Goal: Transaction & Acquisition: Purchase product/service

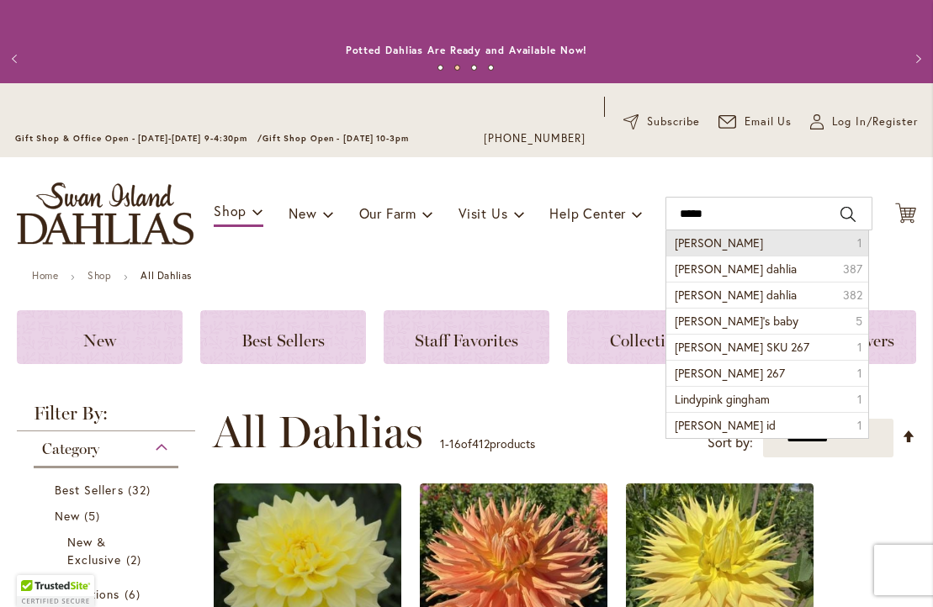
click at [762, 244] on li "[PERSON_NAME] 1" at bounding box center [766, 242] width 201 height 25
type input "*****"
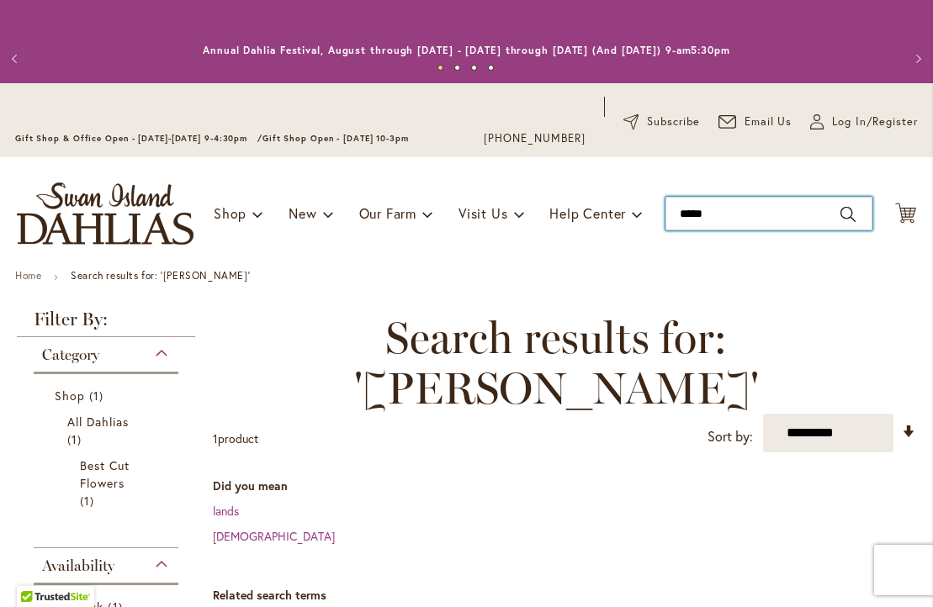
drag, startPoint x: 716, startPoint y: 214, endPoint x: 669, endPoint y: 212, distance: 47.2
click at [669, 212] on input "*****" at bounding box center [768, 214] width 207 height 34
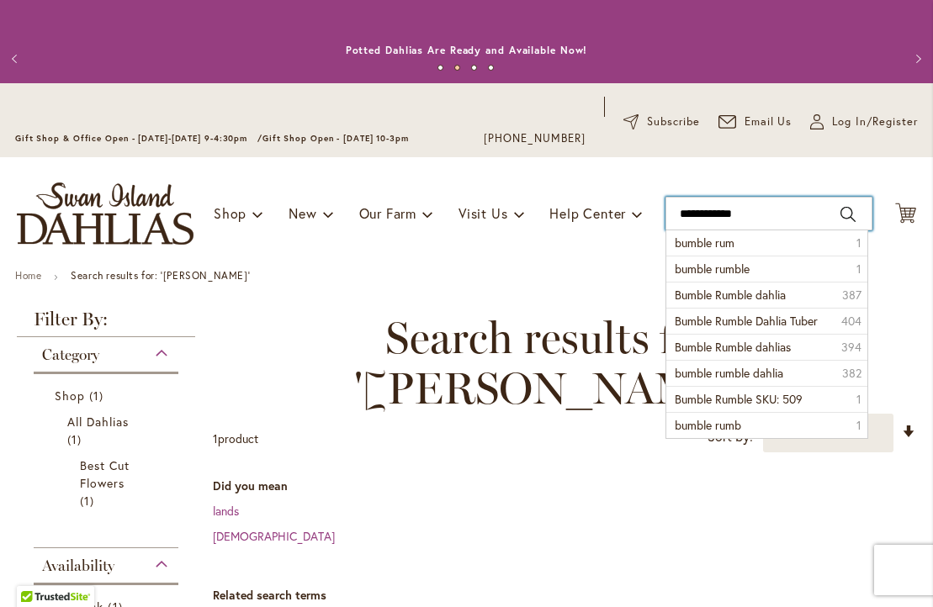
type input "**********"
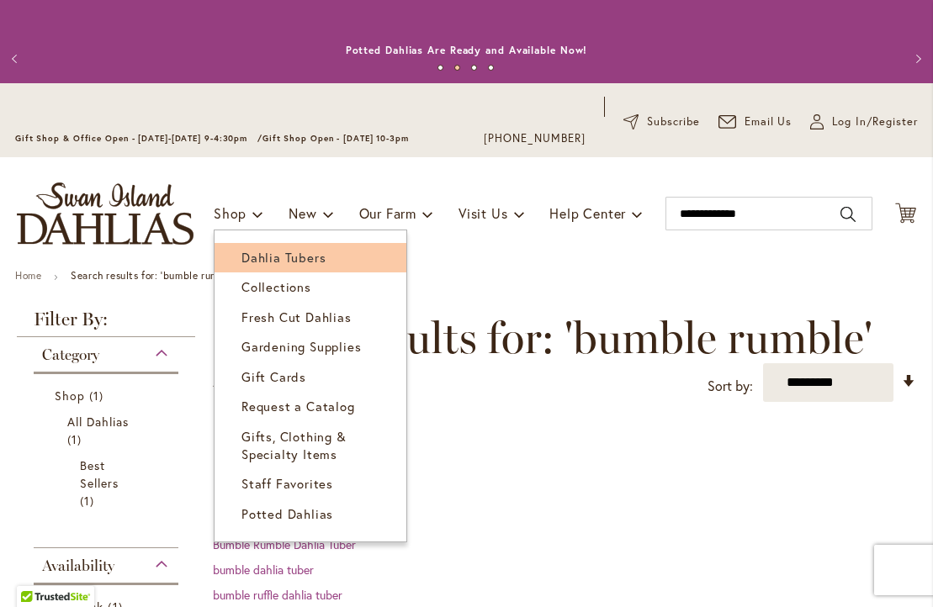
click at [257, 256] on span "Dahlia Tubers" at bounding box center [283, 257] width 84 height 17
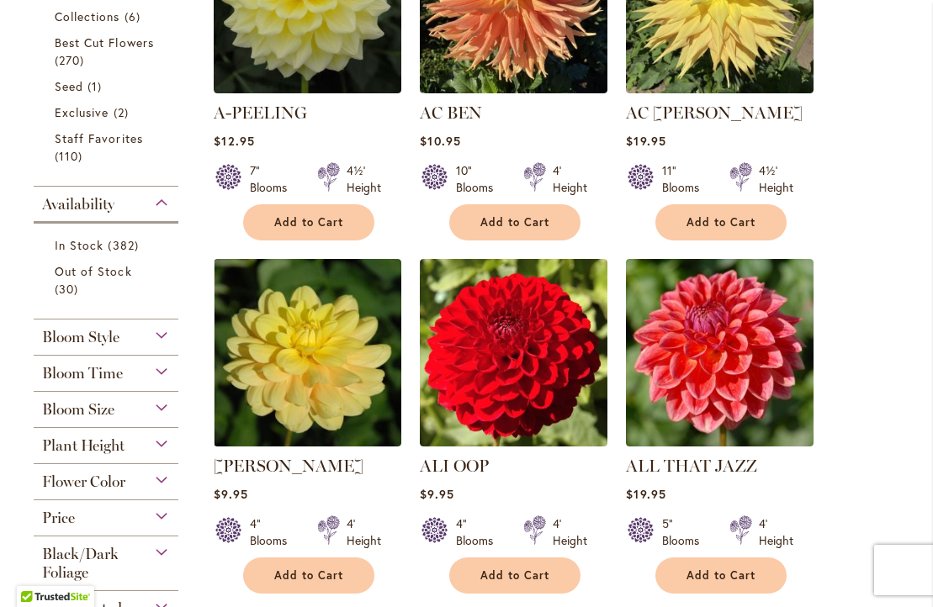
scroll to position [580, 0]
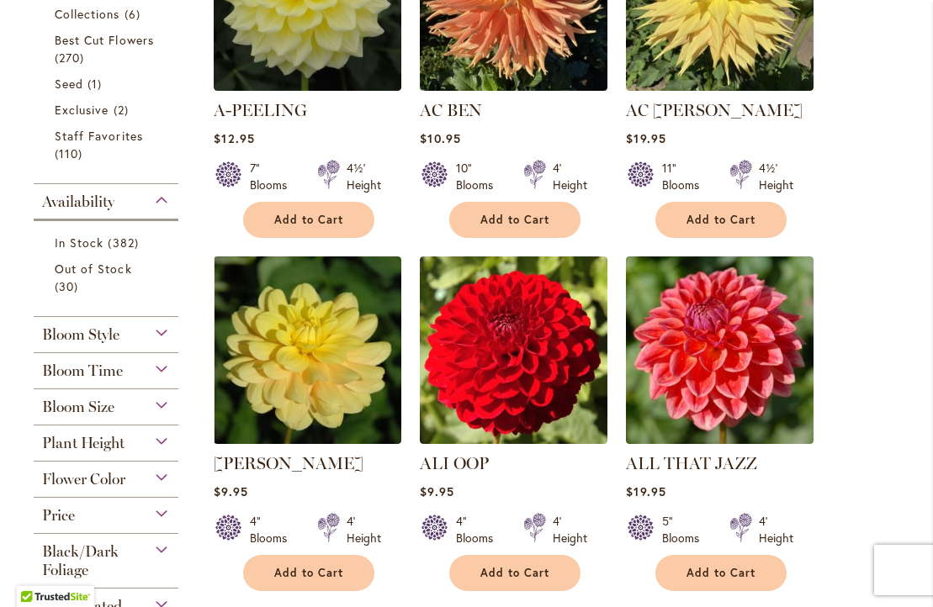
click at [161, 438] on div "Plant Height" at bounding box center [106, 439] width 145 height 27
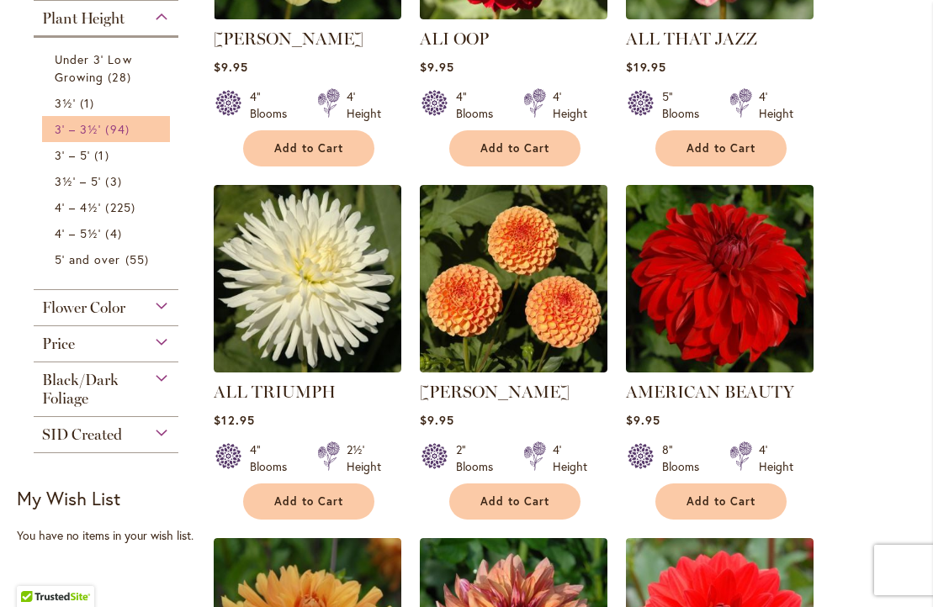
click at [103, 124] on link "3' – 3½' 94 items" at bounding box center [108, 129] width 107 height 18
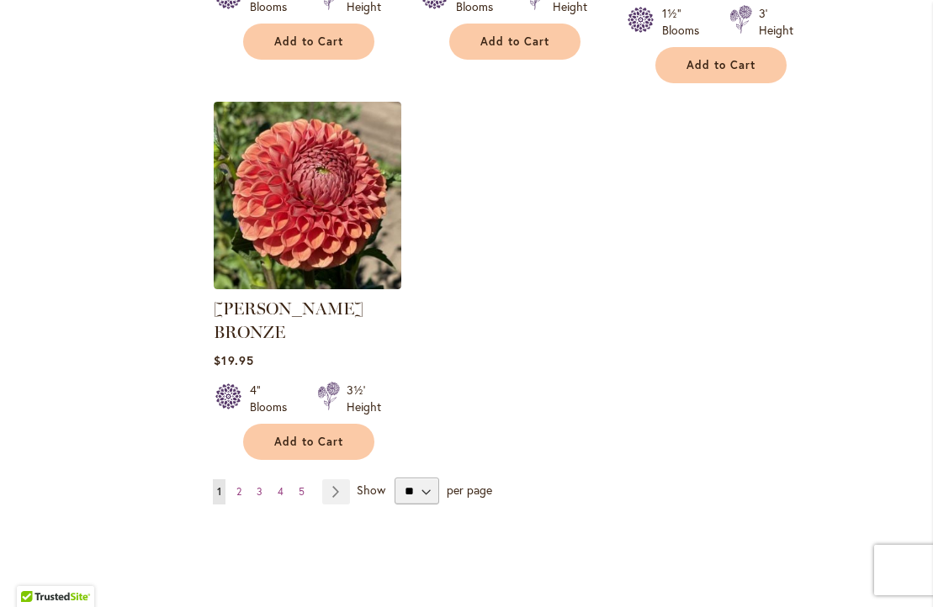
scroll to position [2168, 0]
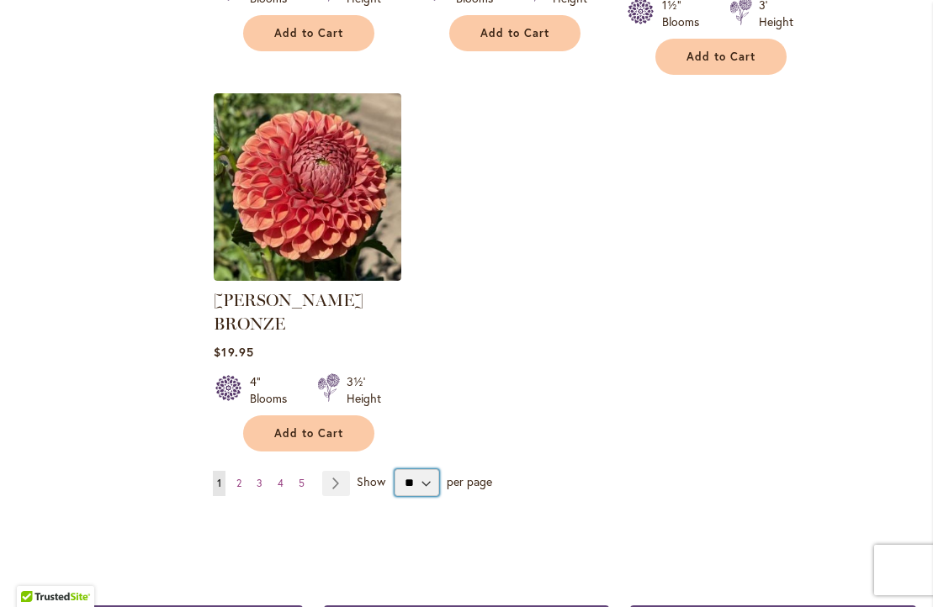
select select "**"
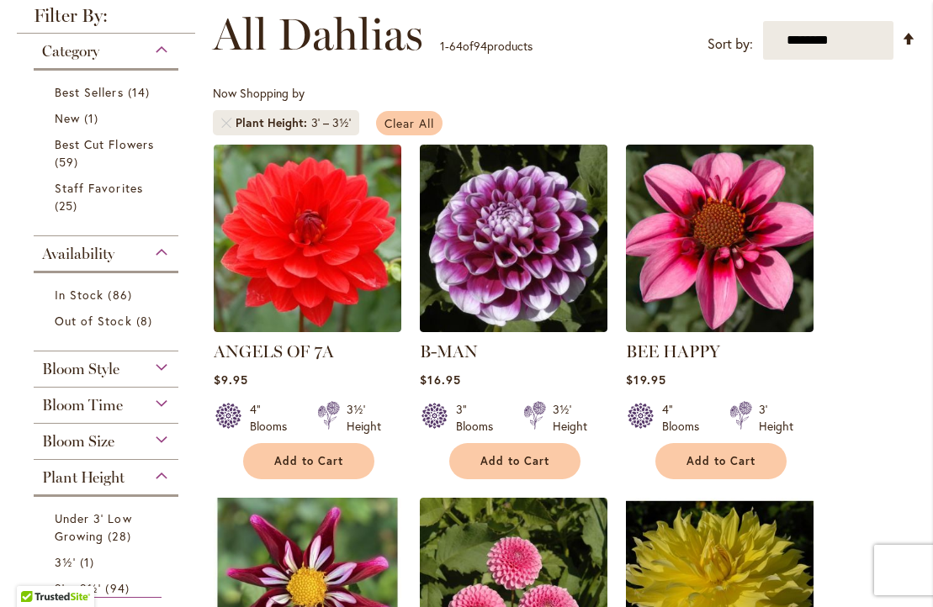
scroll to position [303, 0]
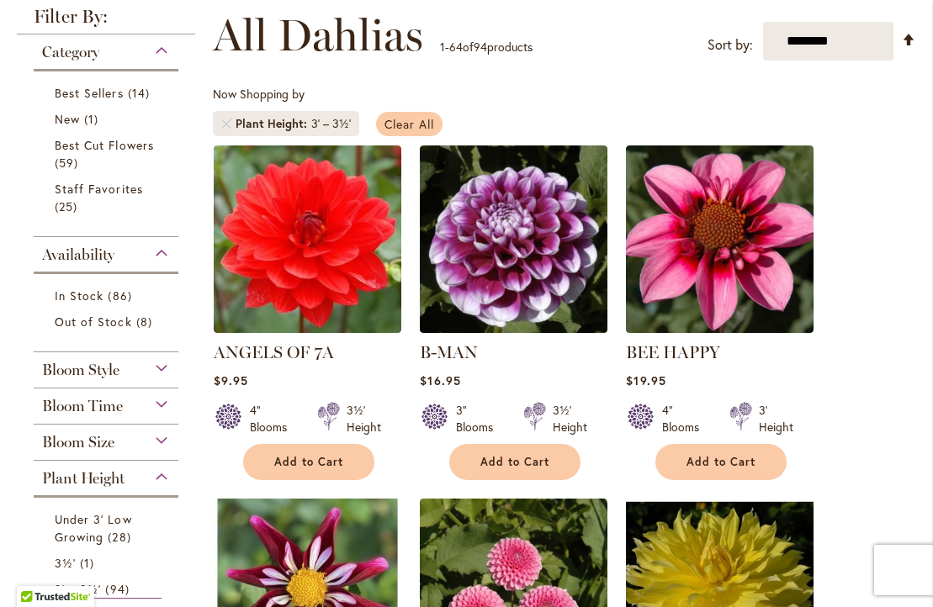
click at [404, 122] on span "Clear All" at bounding box center [409, 124] width 50 height 16
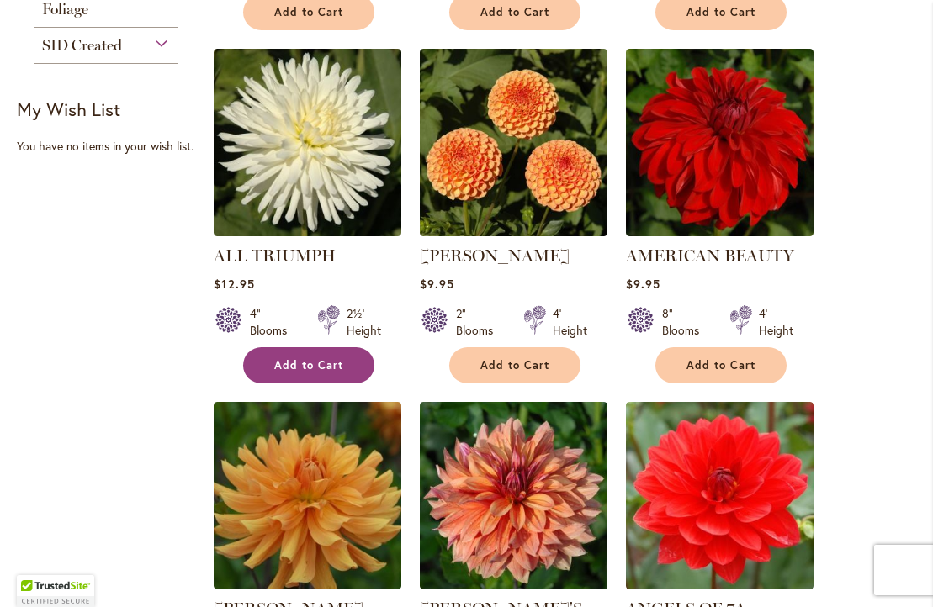
scroll to position [1162, 0]
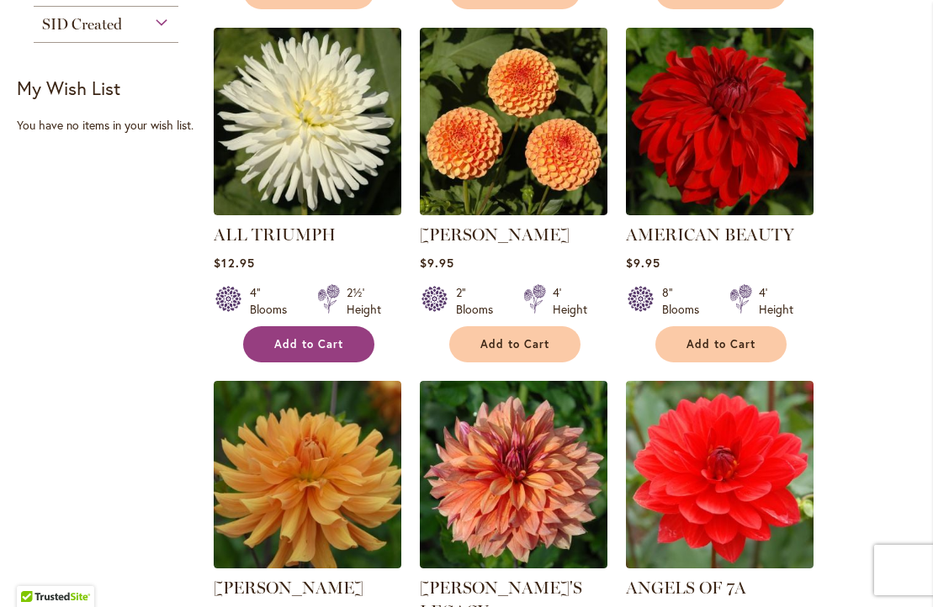
click at [314, 340] on span "Add to Cart" at bounding box center [308, 344] width 69 height 14
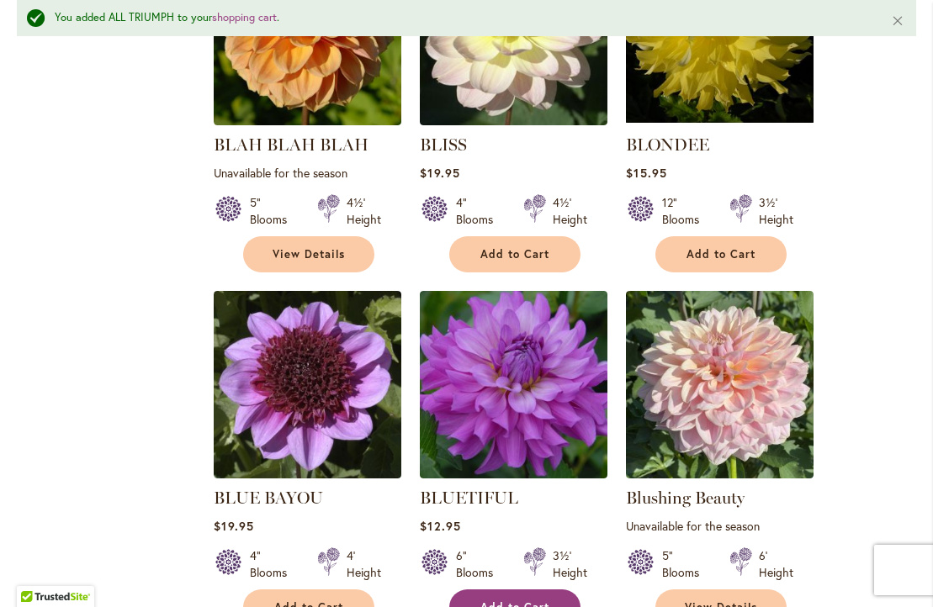
scroll to position [4873, 0]
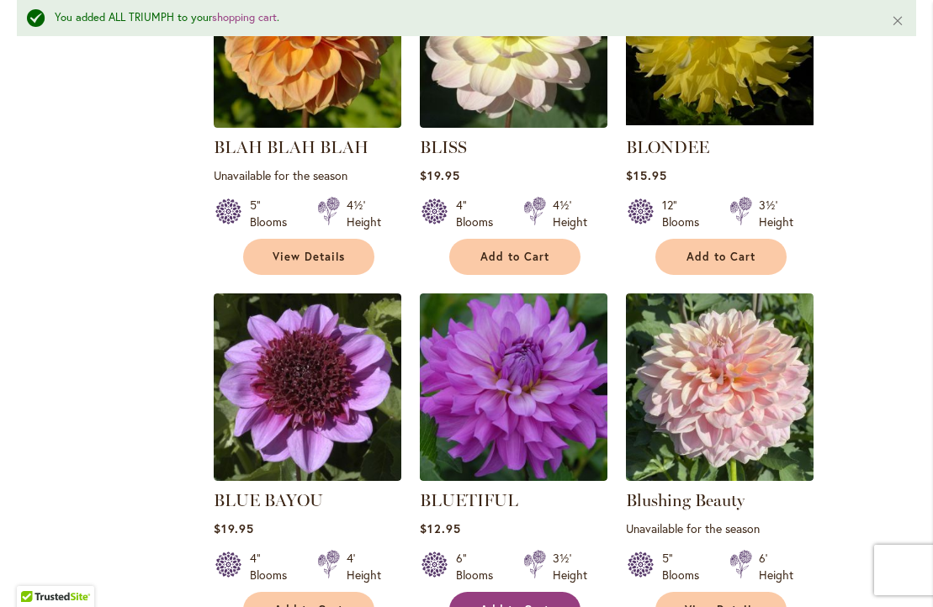
click at [500, 592] on button "Add to Cart" at bounding box center [514, 610] width 131 height 36
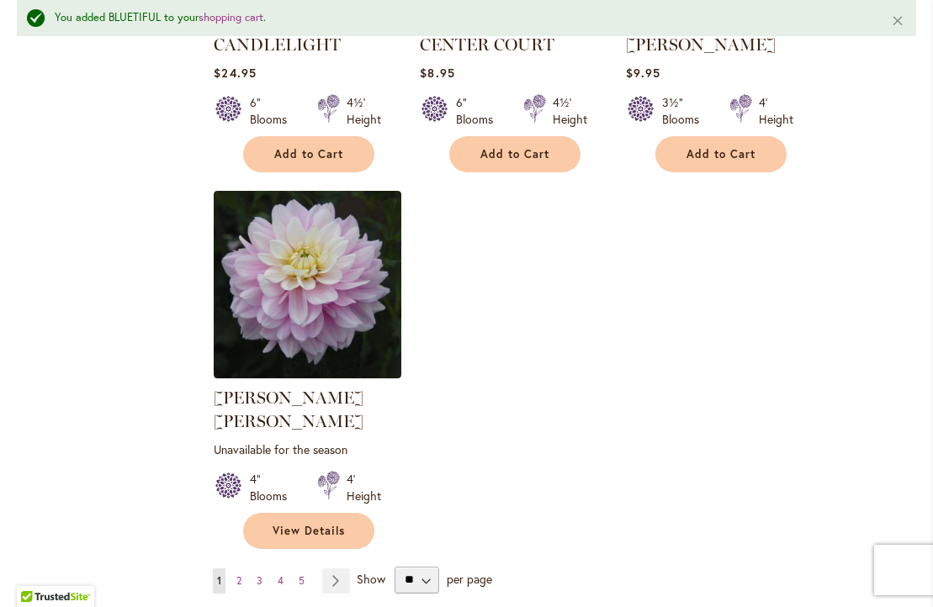
scroll to position [7839, 0]
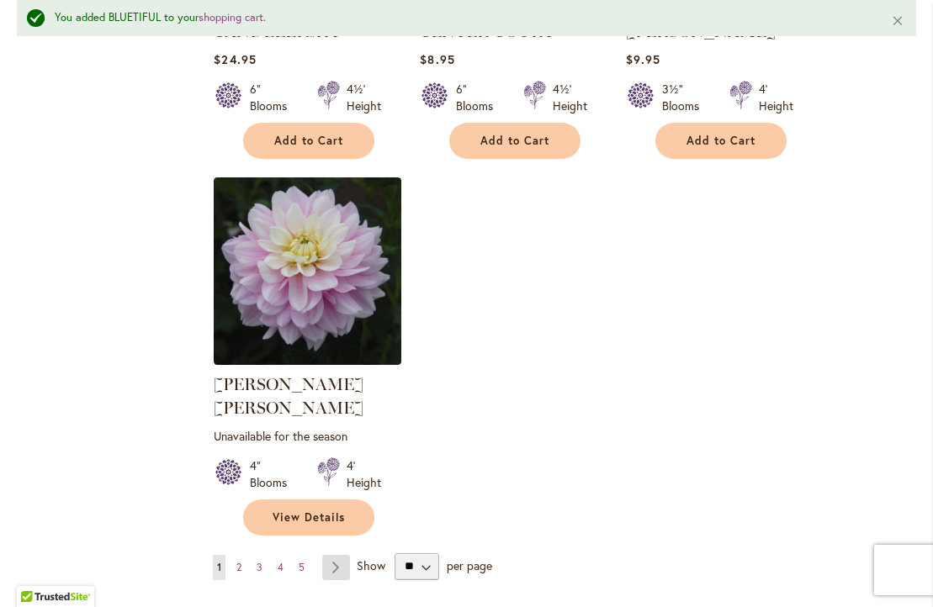
click at [333, 555] on link "Page Next" at bounding box center [336, 567] width 28 height 25
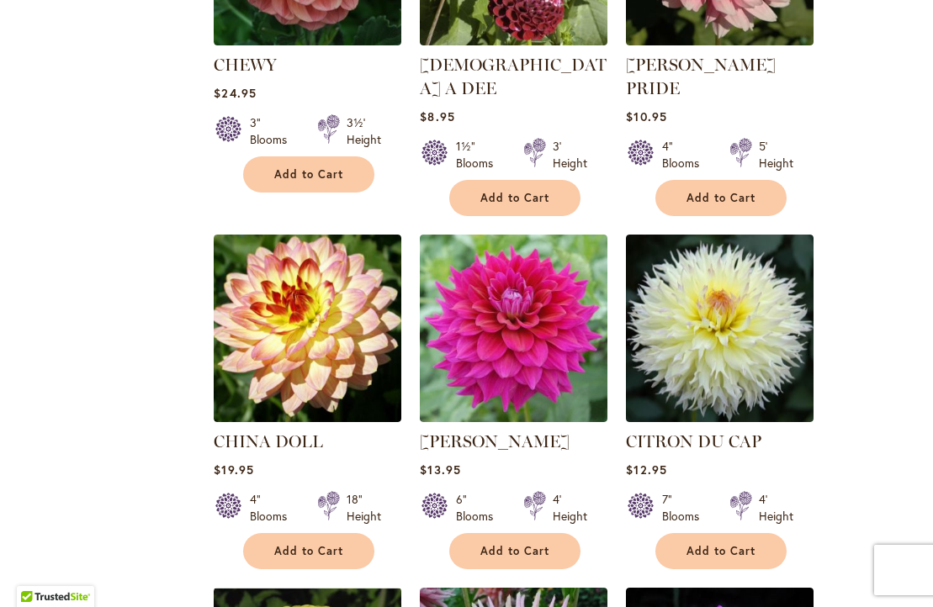
scroll to position [1301, 0]
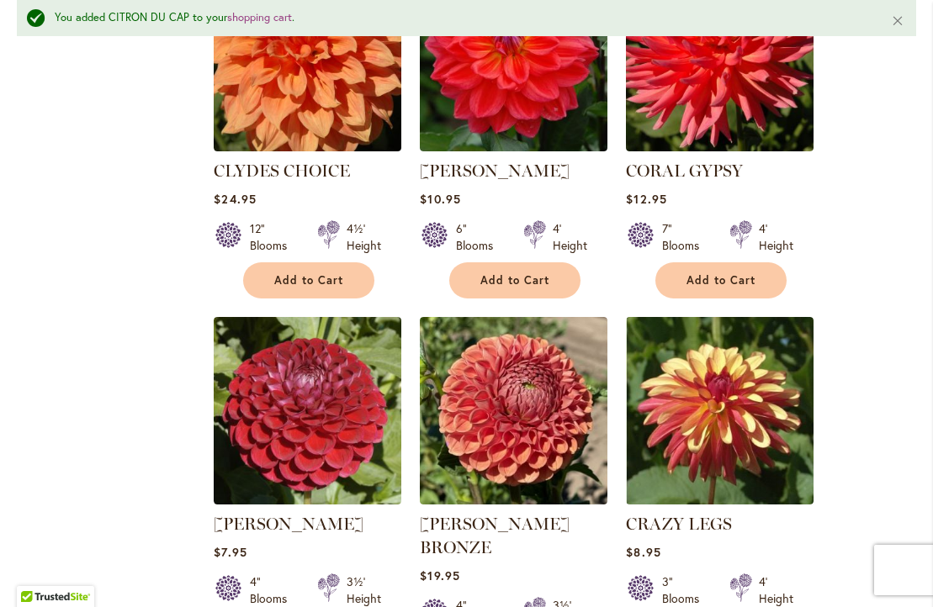
scroll to position [2379, 0]
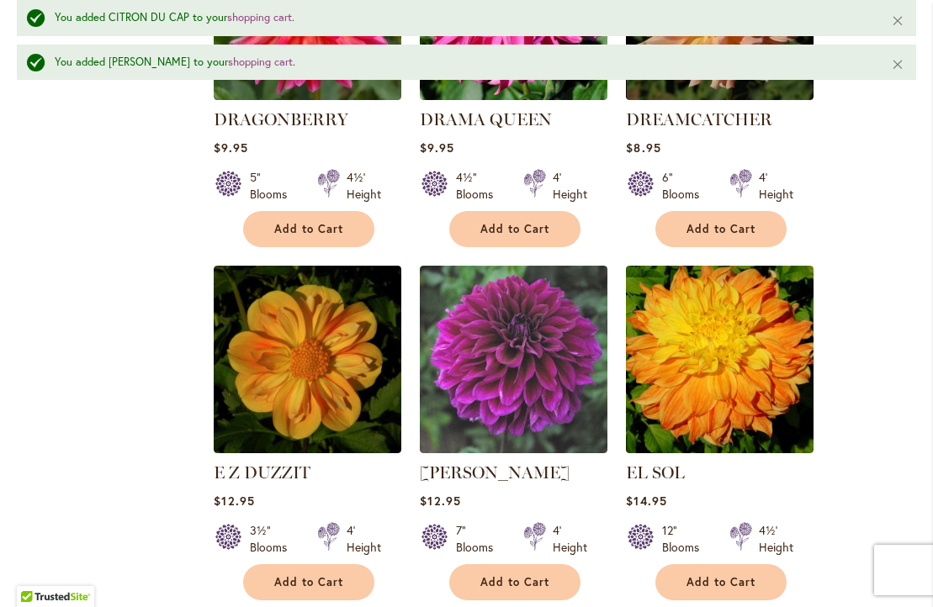
scroll to position [5756, 0]
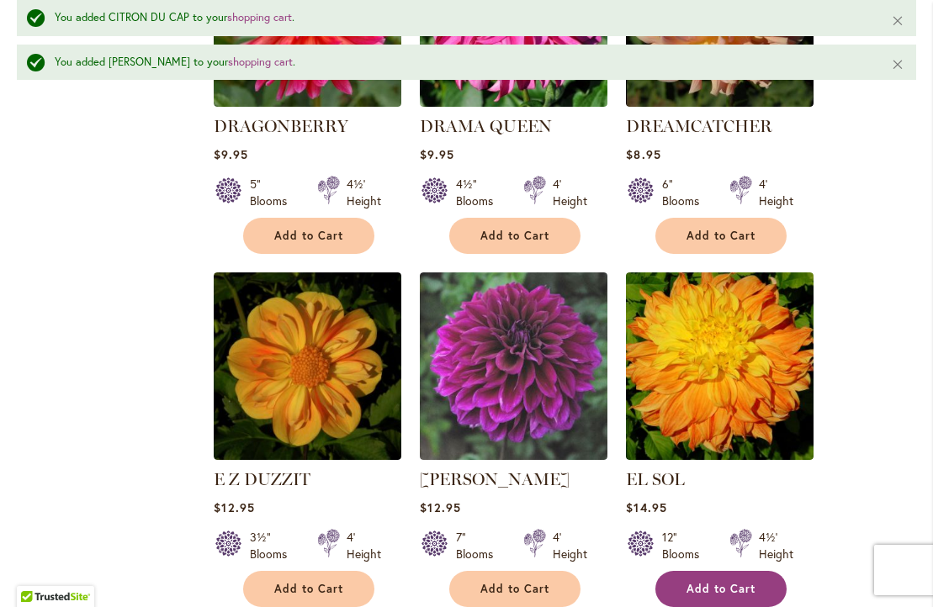
click at [695, 582] on span "Add to Cart" at bounding box center [720, 589] width 69 height 14
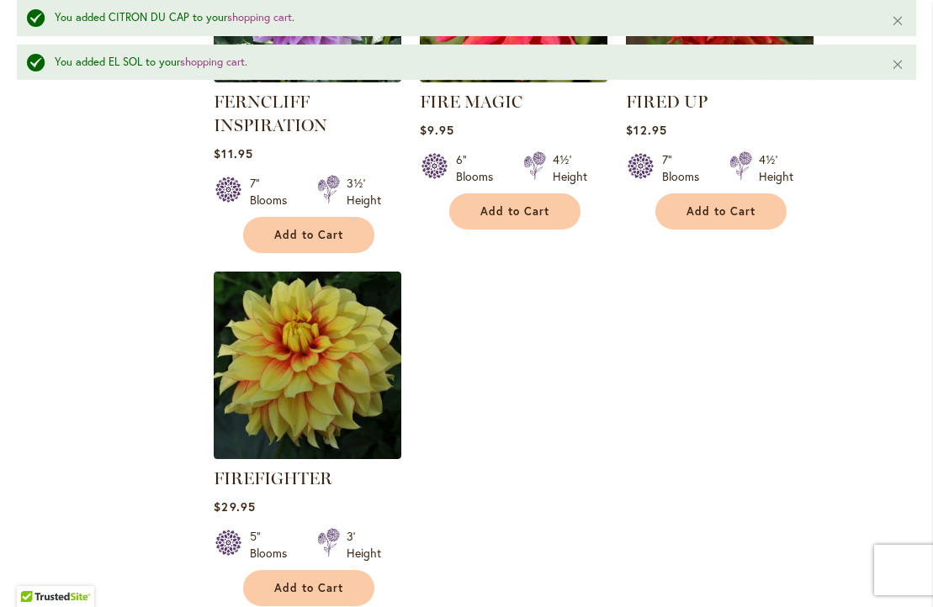
scroll to position [7976, 0]
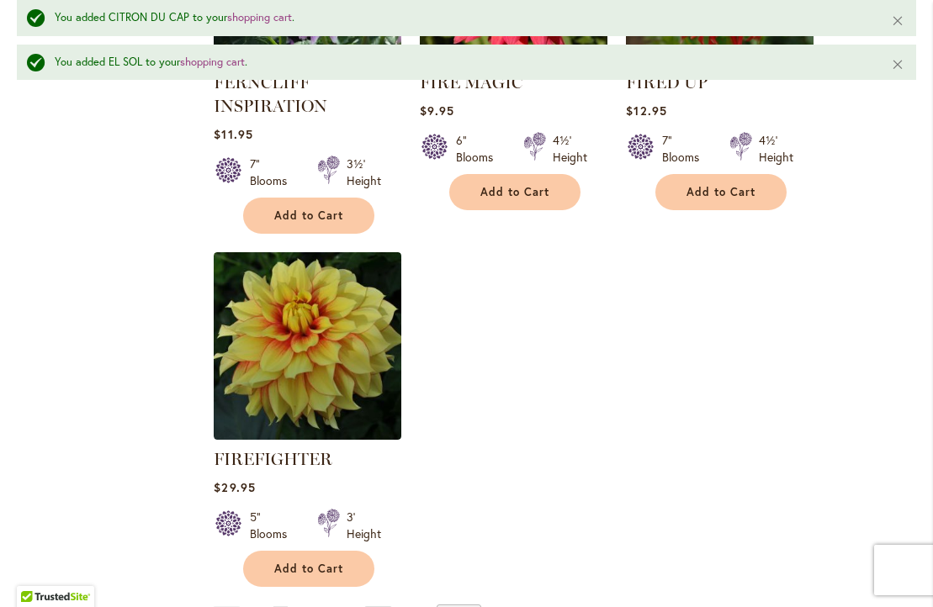
click at [379, 606] on link "Page Next" at bounding box center [378, 618] width 28 height 25
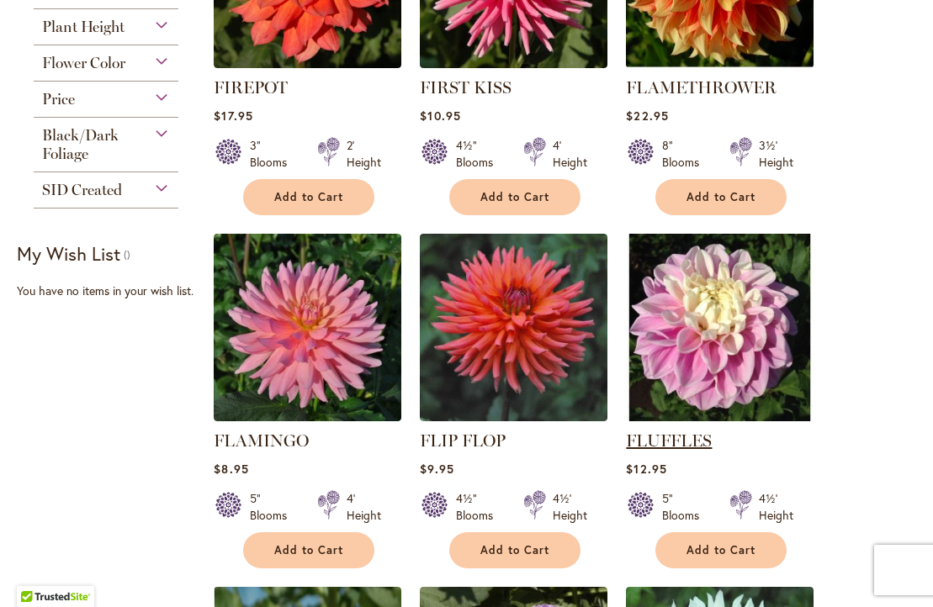
scroll to position [573, 0]
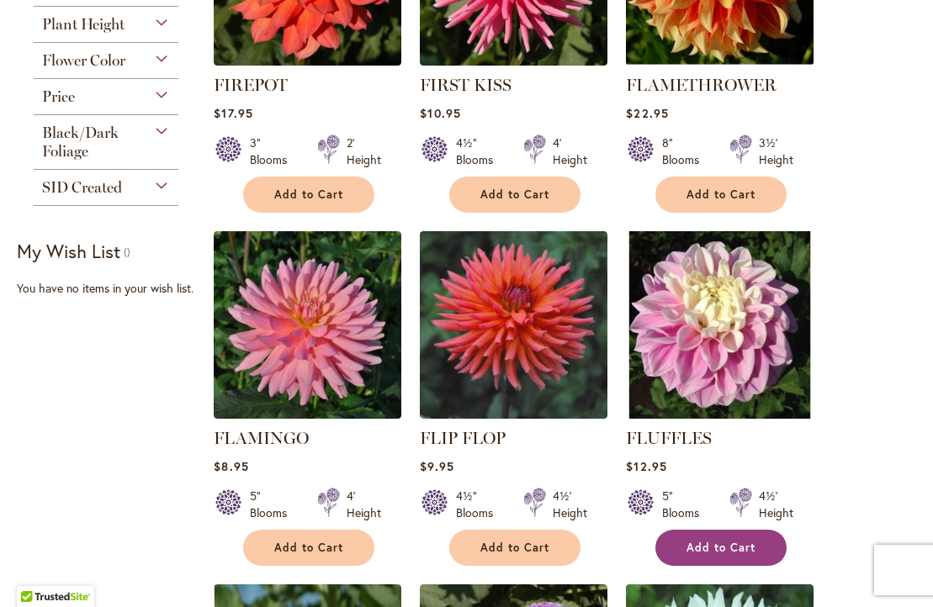
click at [712, 544] on span "Add to Cart" at bounding box center [720, 548] width 69 height 14
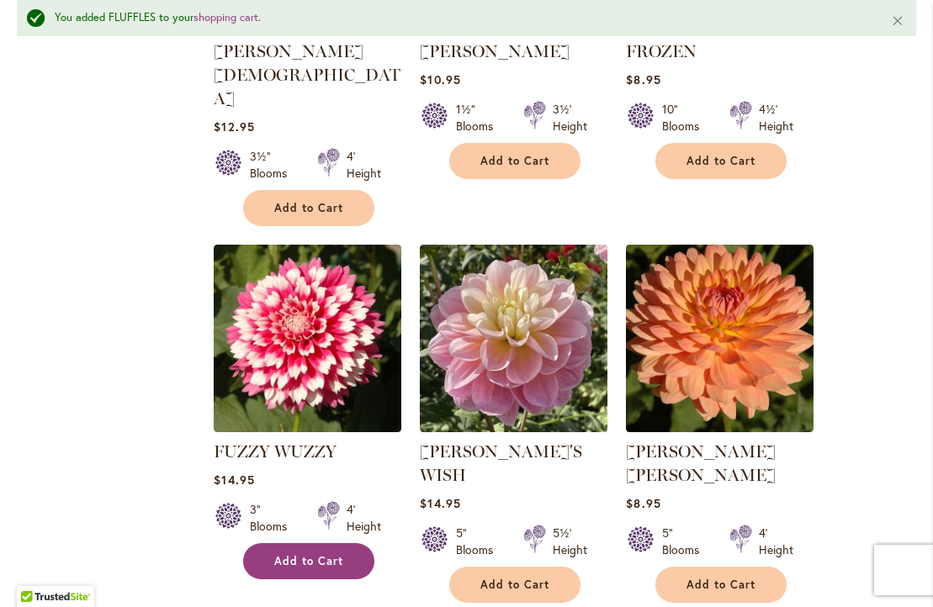
scroll to position [1393, 0]
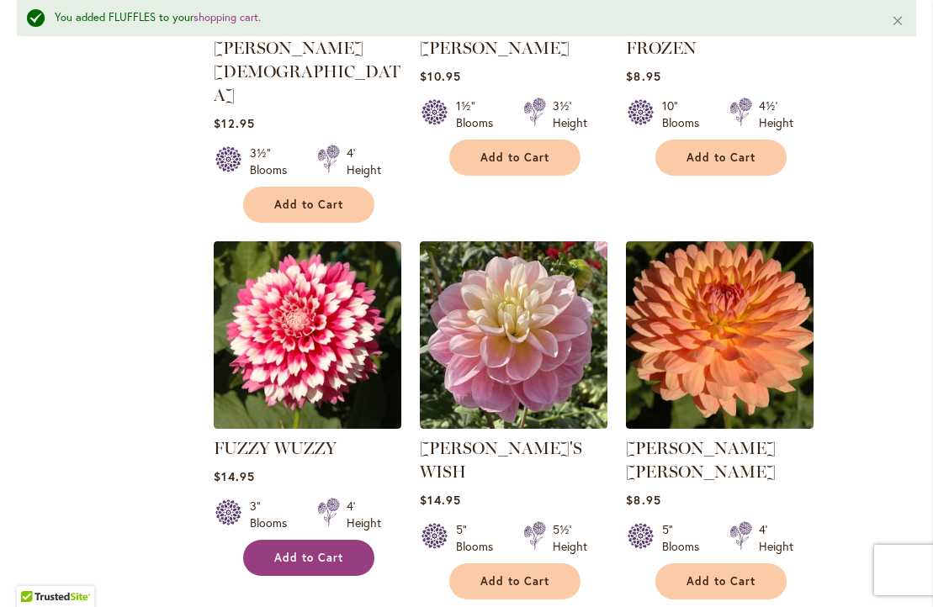
click at [311, 551] on span "Add to Cart" at bounding box center [308, 558] width 69 height 14
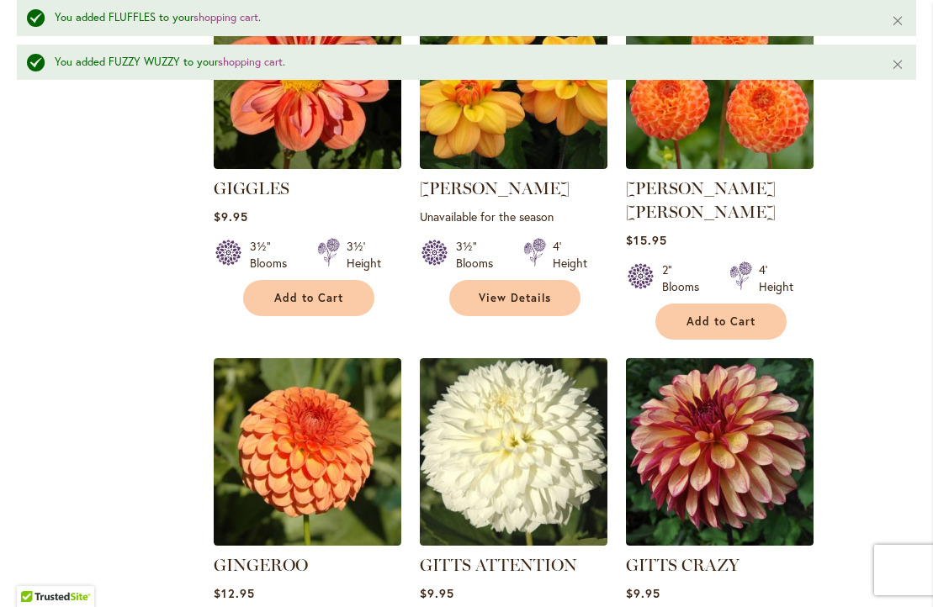
scroll to position [2841, 0]
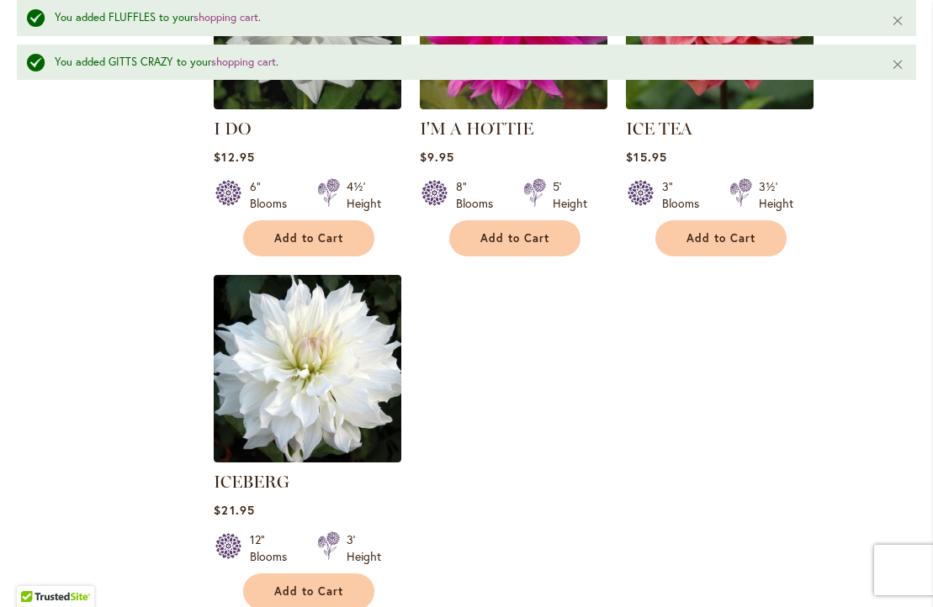
scroll to position [7992, 0]
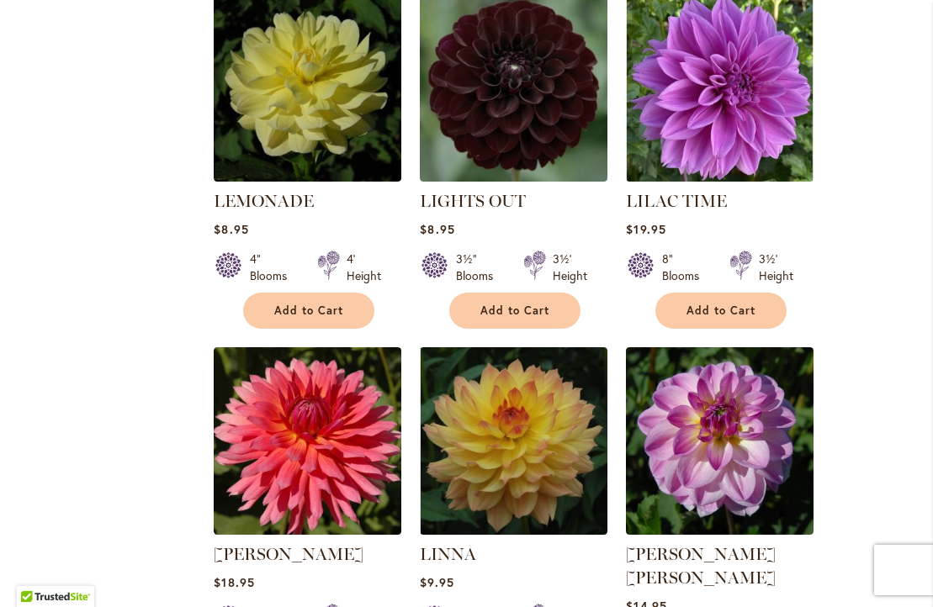
scroll to position [4866, 0]
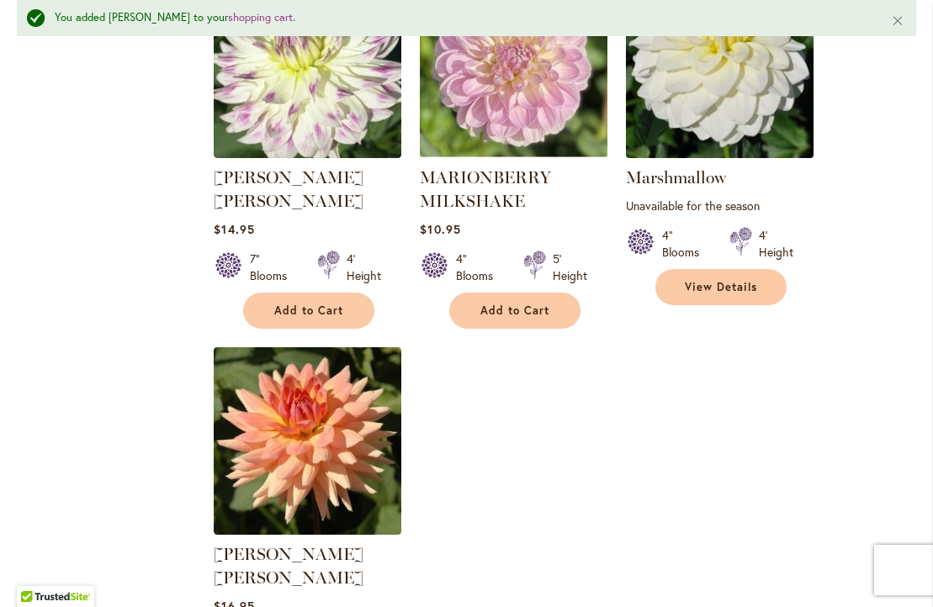
scroll to position [7812, 0]
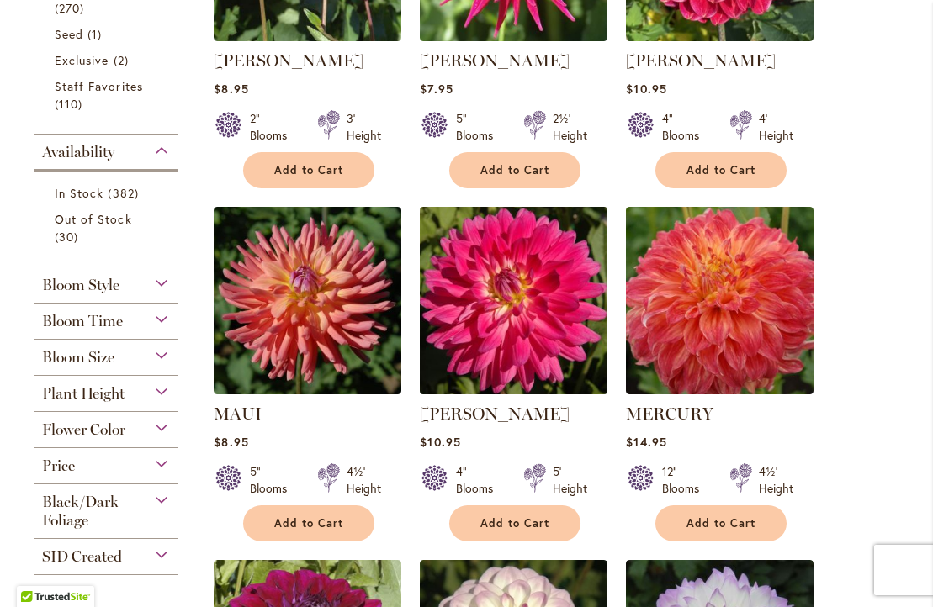
scroll to position [631, 0]
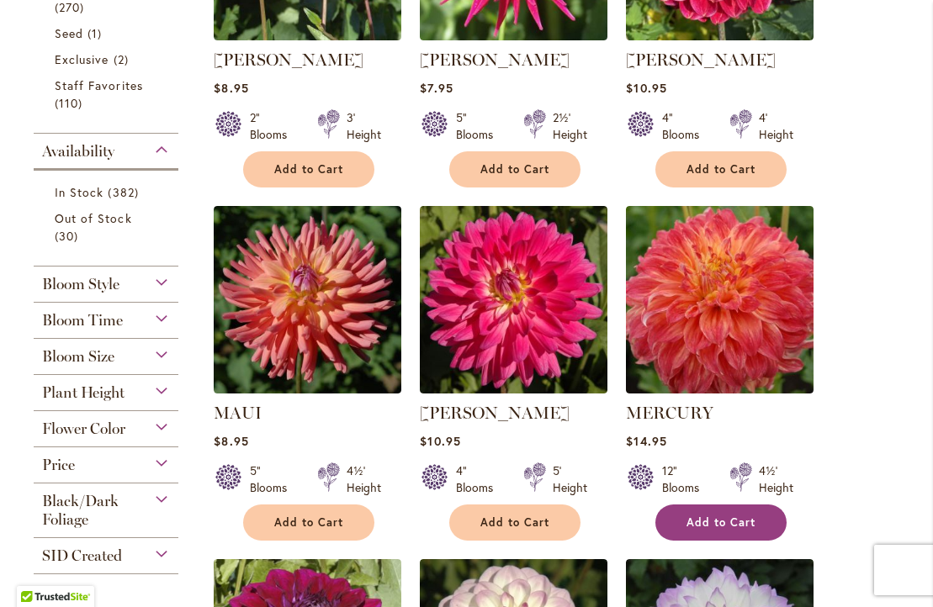
click at [707, 521] on span "Add to Cart" at bounding box center [720, 523] width 69 height 14
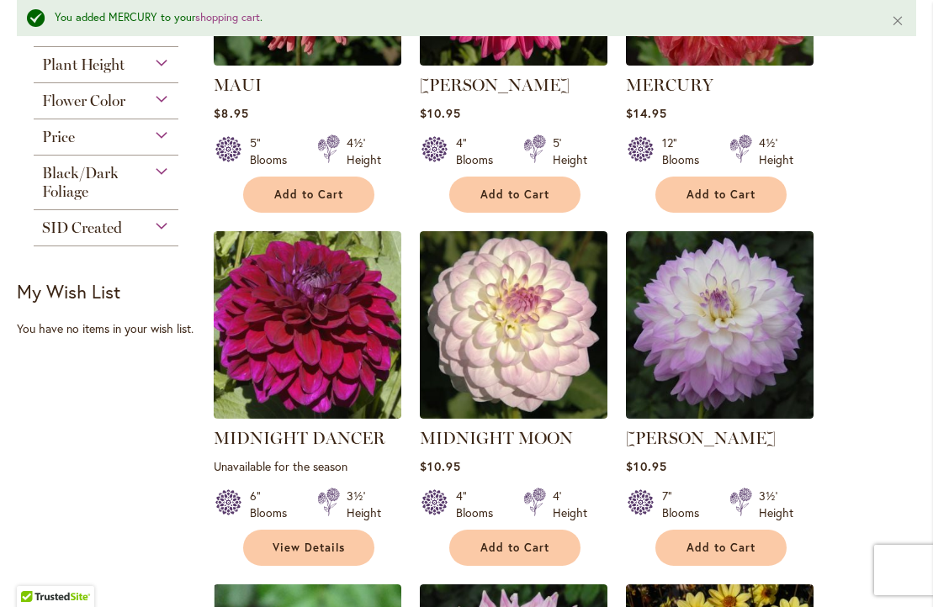
scroll to position [1018, 0]
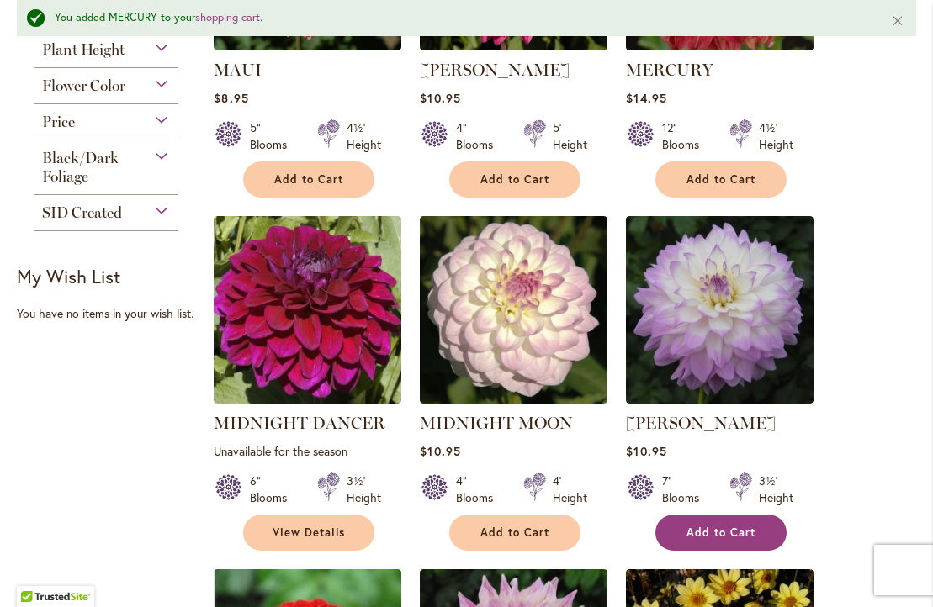
click at [699, 529] on span "Add to Cart" at bounding box center [720, 533] width 69 height 14
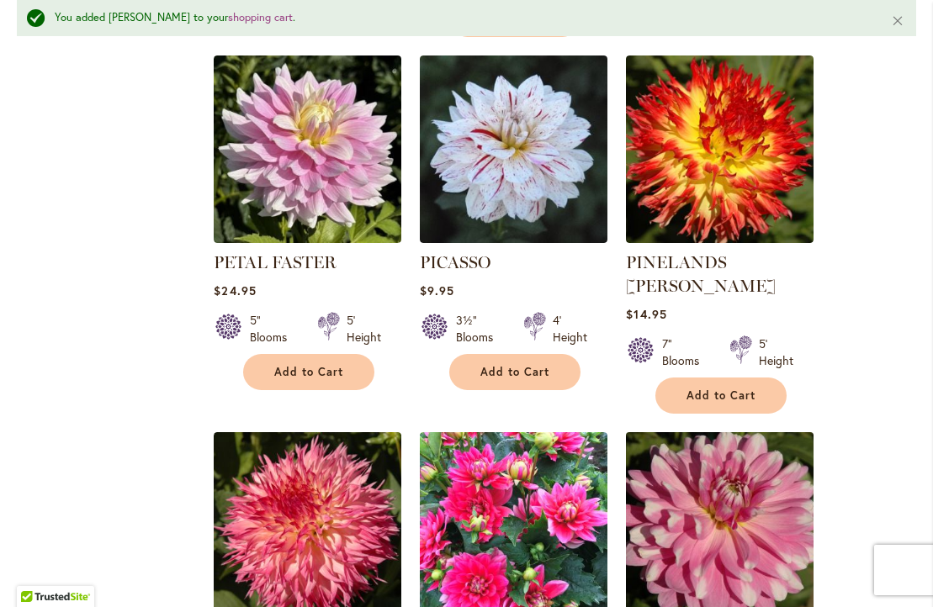
scroll to position [7007, 0]
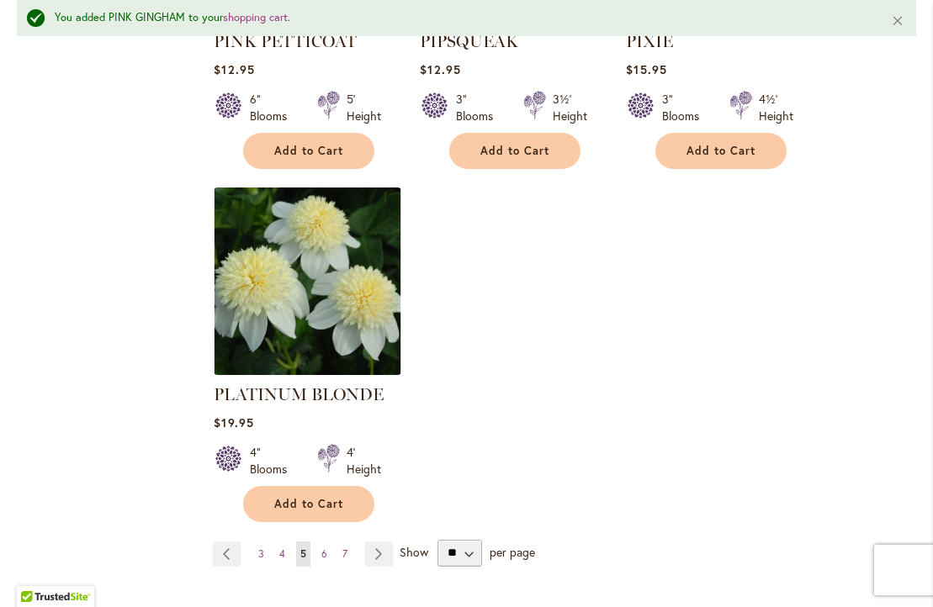
scroll to position [7975, 0]
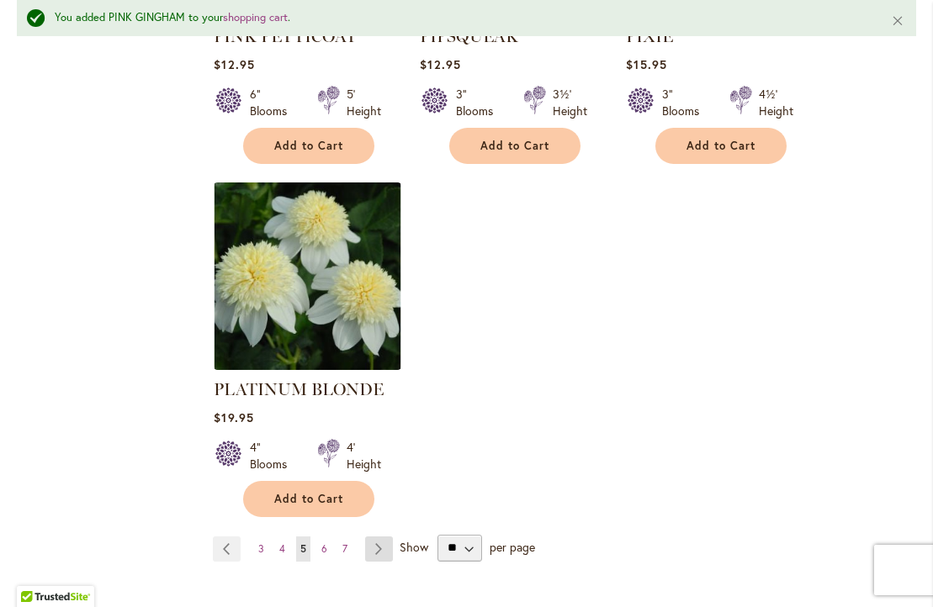
click at [375, 537] on link "Page Next" at bounding box center [379, 549] width 28 height 25
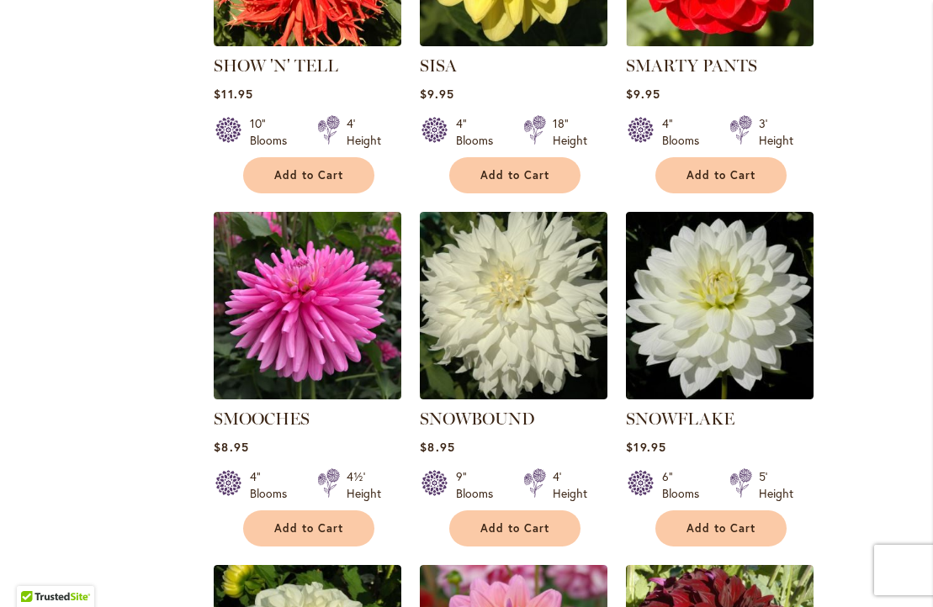
scroll to position [3519, 0]
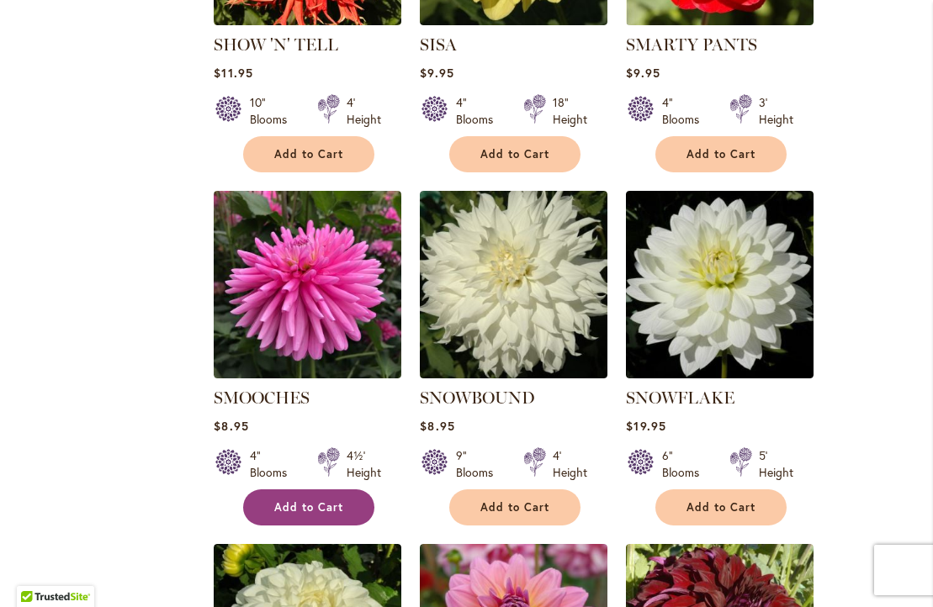
click at [317, 500] on span "Add to Cart" at bounding box center [308, 507] width 69 height 14
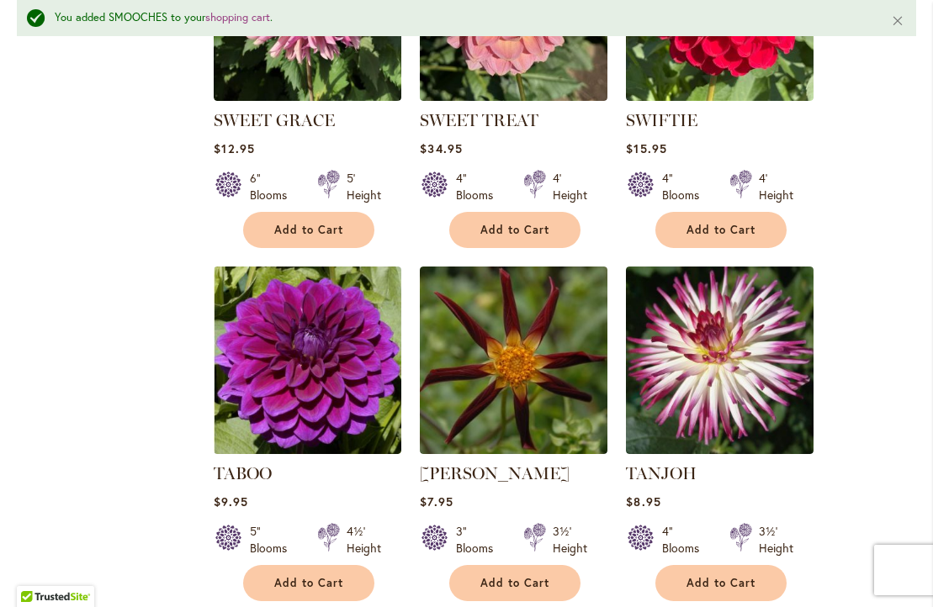
scroll to position [5978, 0]
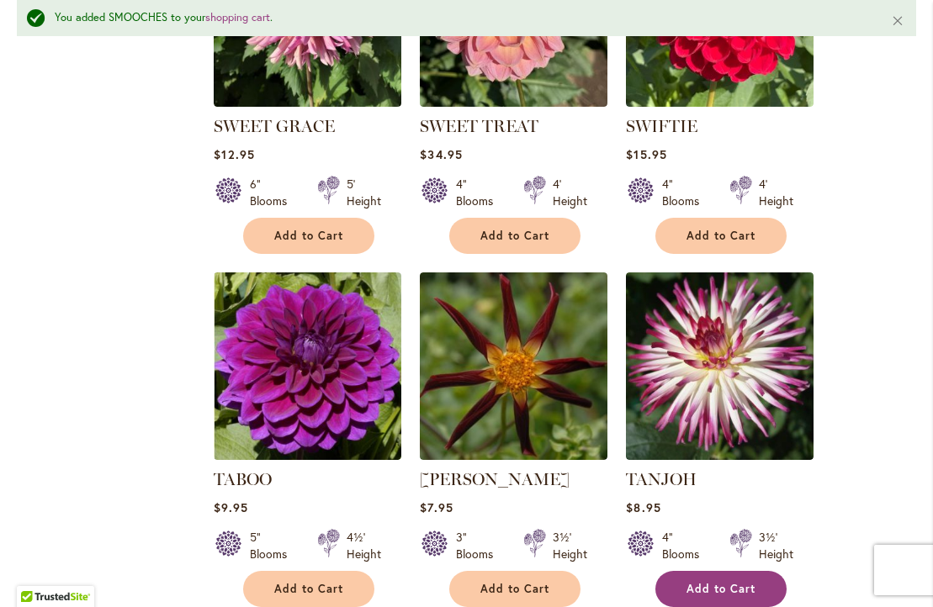
click at [722, 571] on button "Add to Cart" at bounding box center [720, 589] width 131 height 36
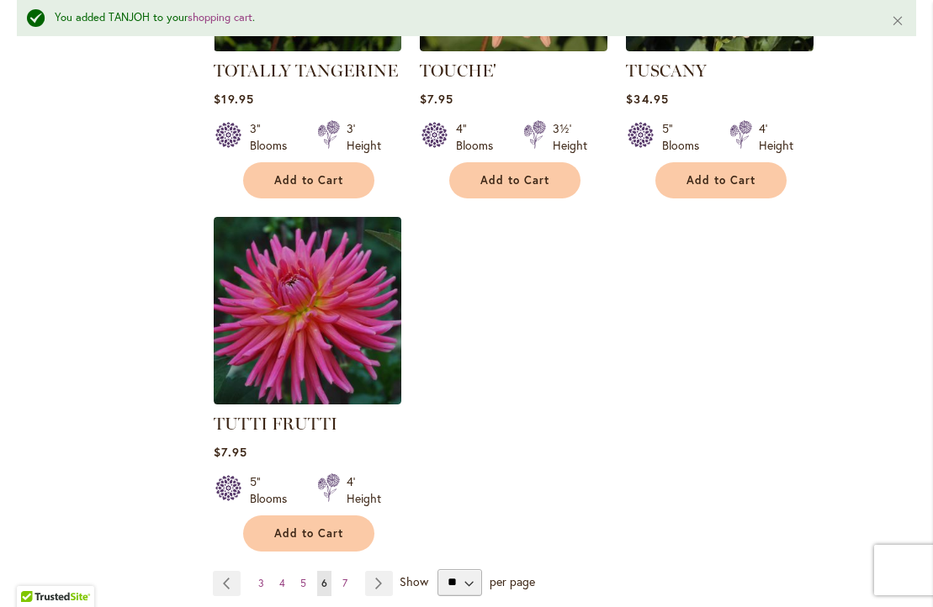
scroll to position [7833, 0]
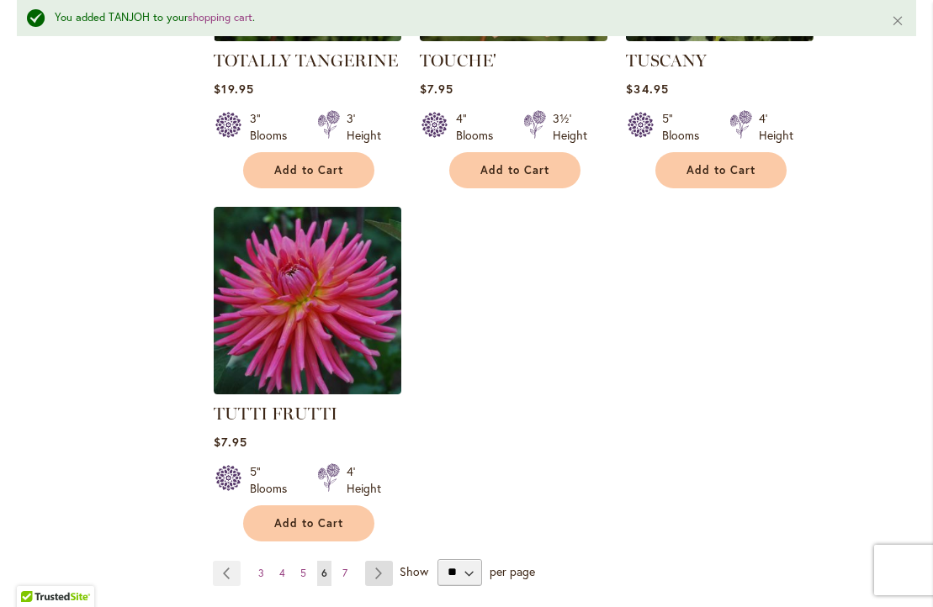
click at [380, 561] on link "Page Next" at bounding box center [379, 573] width 28 height 25
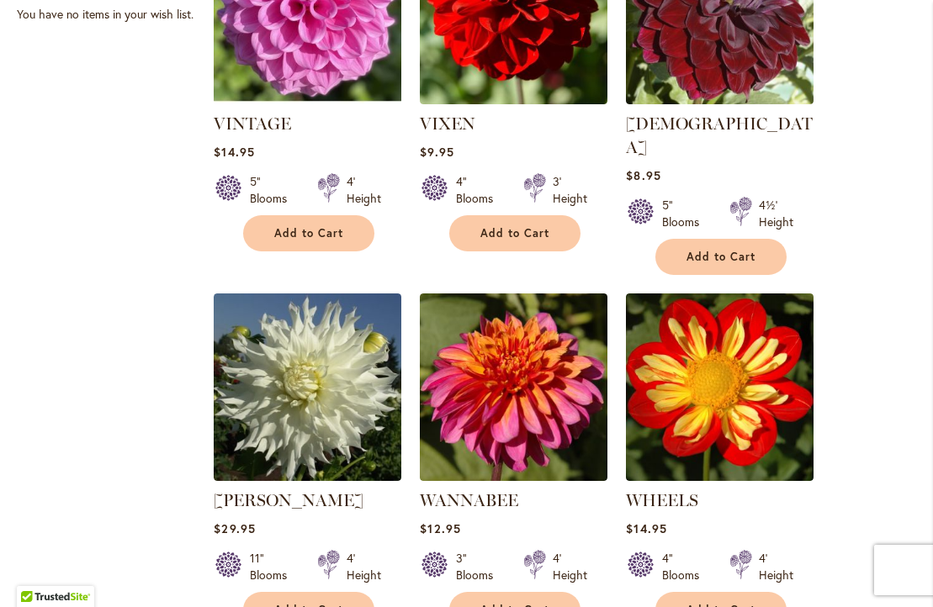
scroll to position [1276, 0]
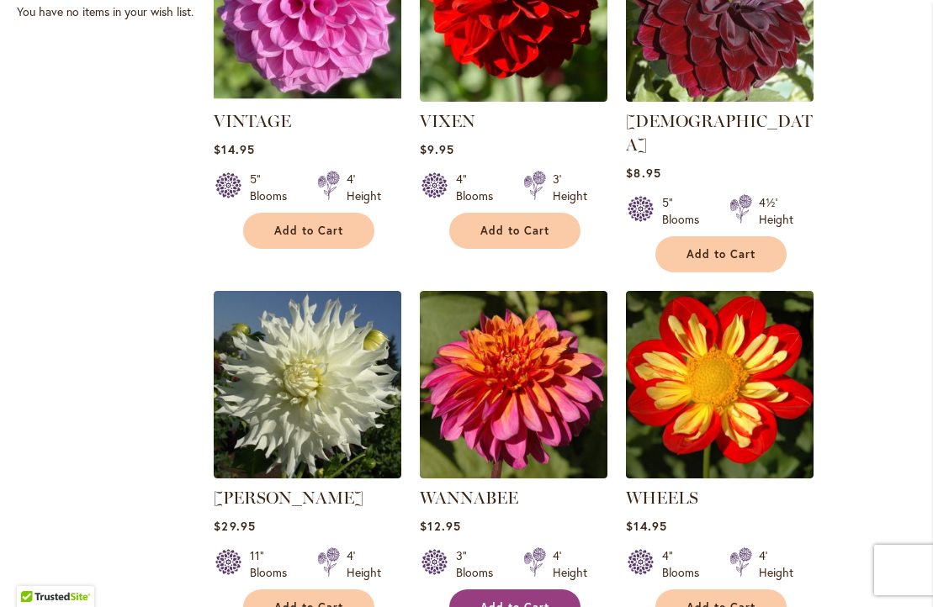
click at [519, 600] on span "Add to Cart" at bounding box center [514, 607] width 69 height 14
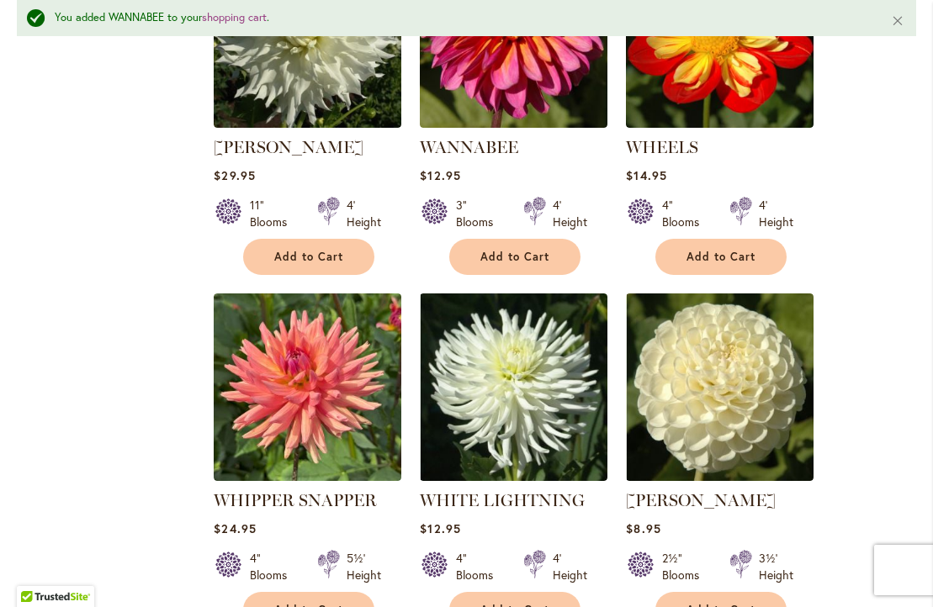
scroll to position [1679, 0]
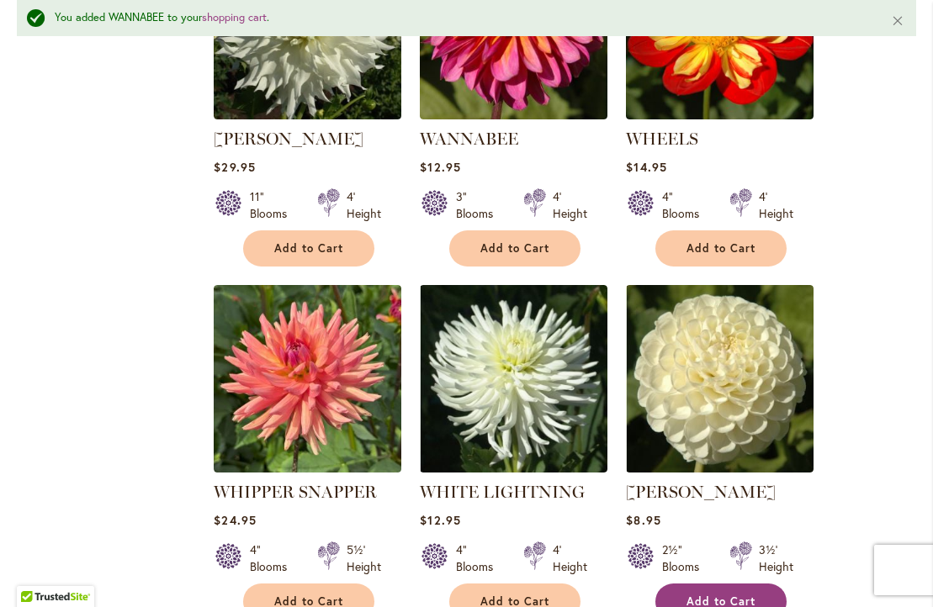
click at [716, 595] on span "Add to Cart" at bounding box center [720, 602] width 69 height 14
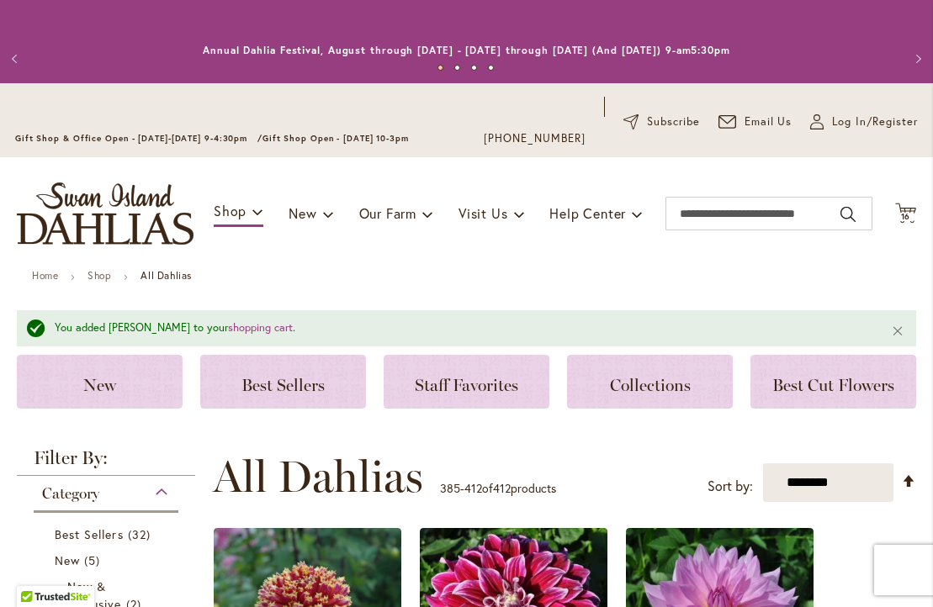
scroll to position [0, 0]
click at [907, 218] on span "16" at bounding box center [906, 216] width 10 height 11
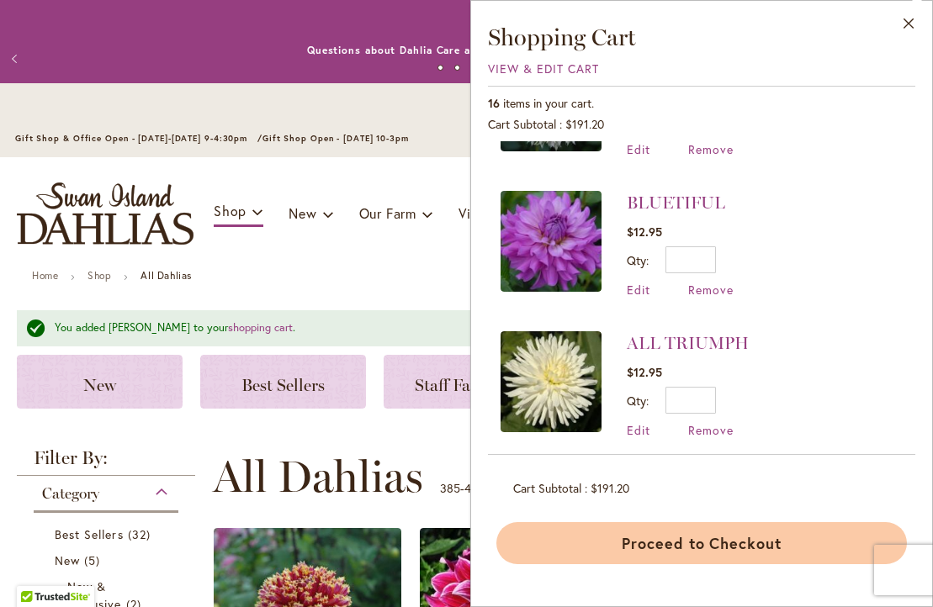
click at [673, 545] on button "Proceed to Checkout" at bounding box center [701, 543] width 410 height 42
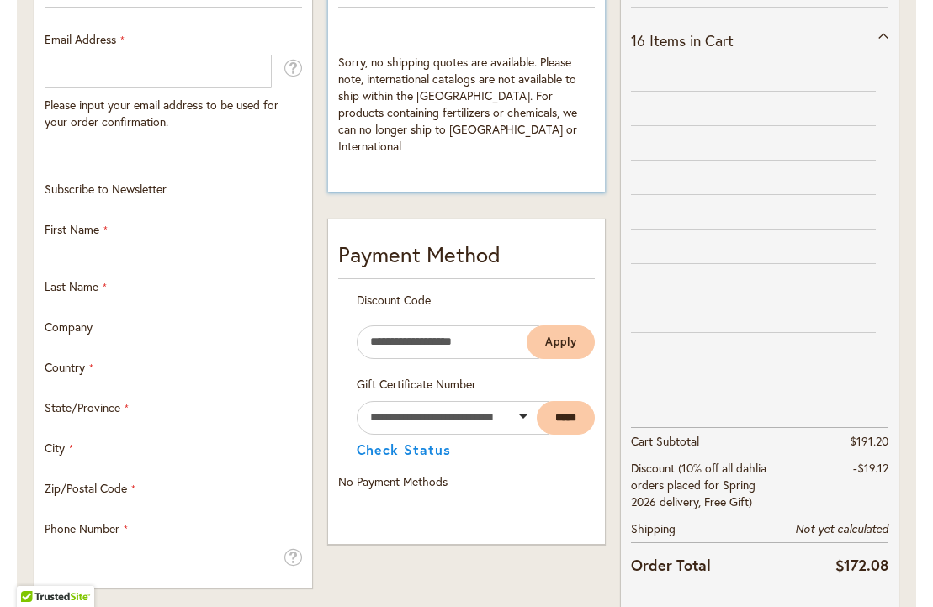
scroll to position [471, 0]
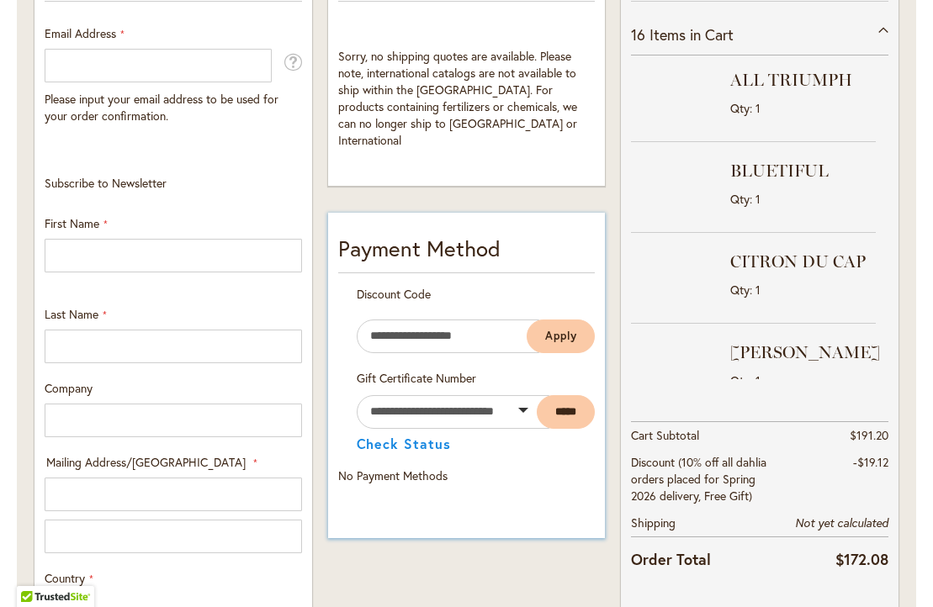
select select "**"
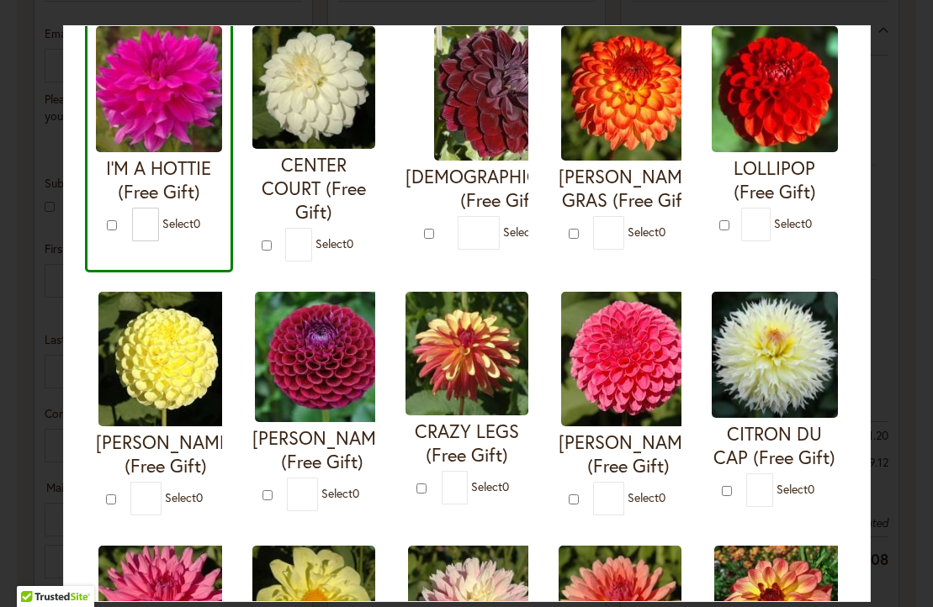
scroll to position [103, 0]
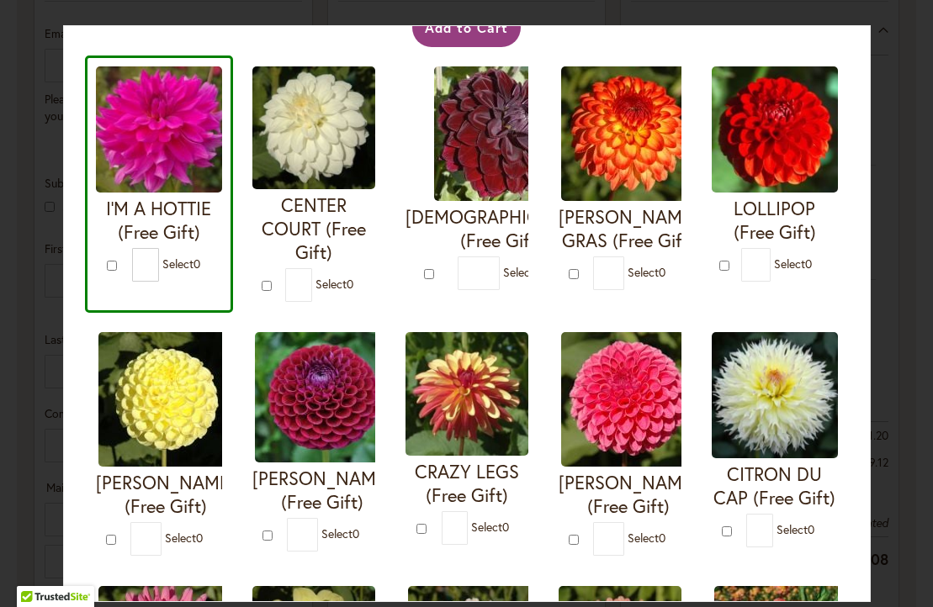
type input "*"
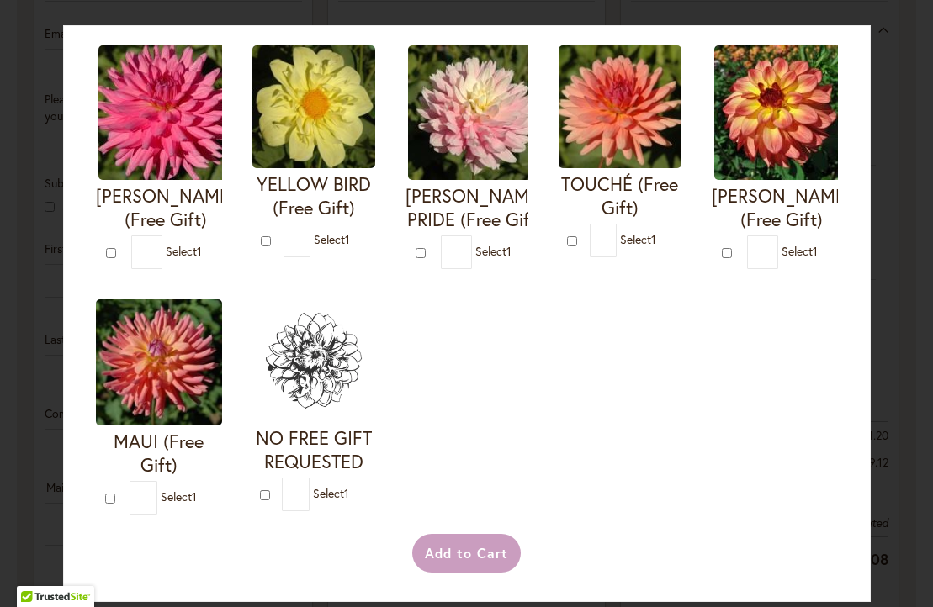
scroll to position [666, 0]
type input "*"
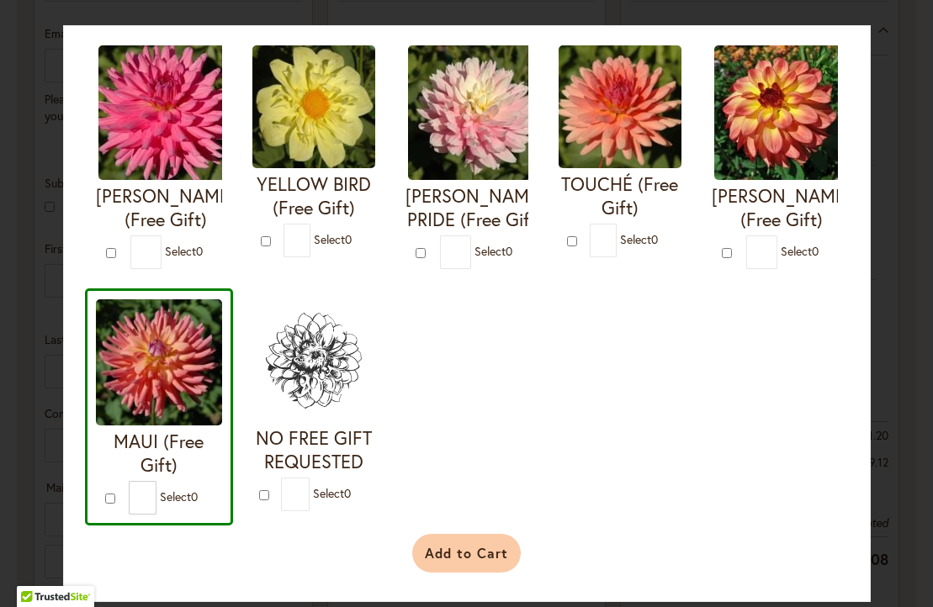
click at [467, 551] on button "Add to Cart" at bounding box center [466, 553] width 108 height 39
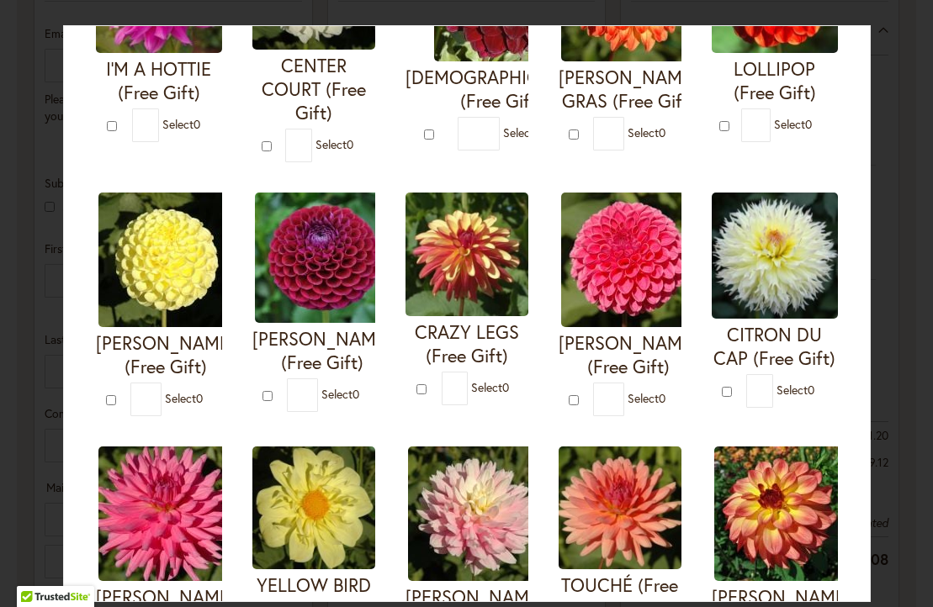
scroll to position [221, 0]
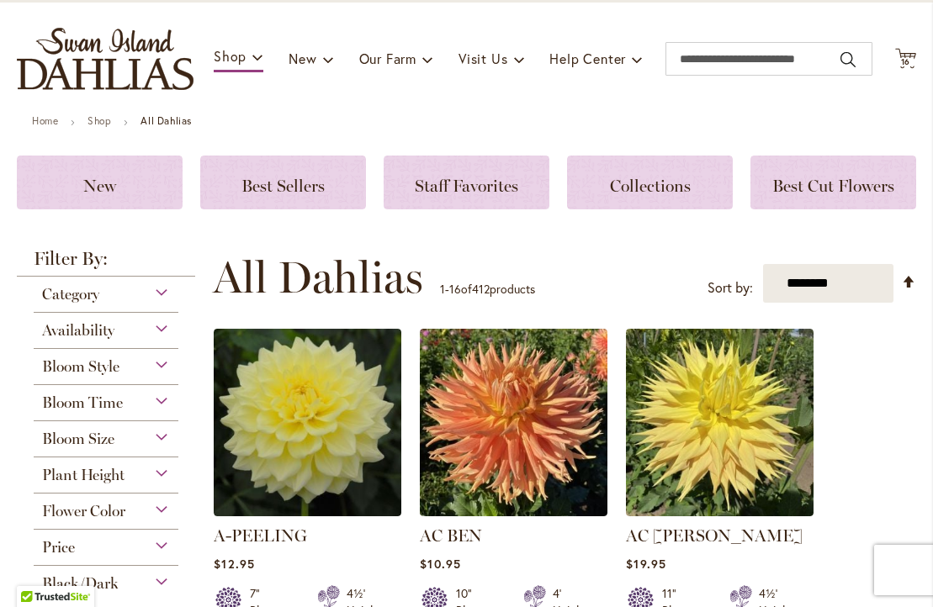
scroll to position [91, 0]
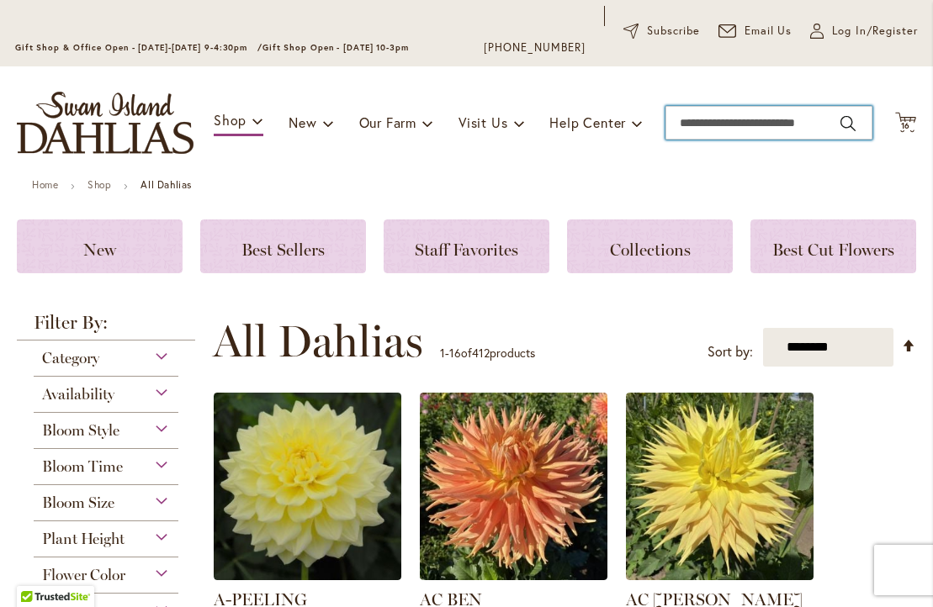
click at [687, 120] on input "Search" at bounding box center [768, 123] width 207 height 34
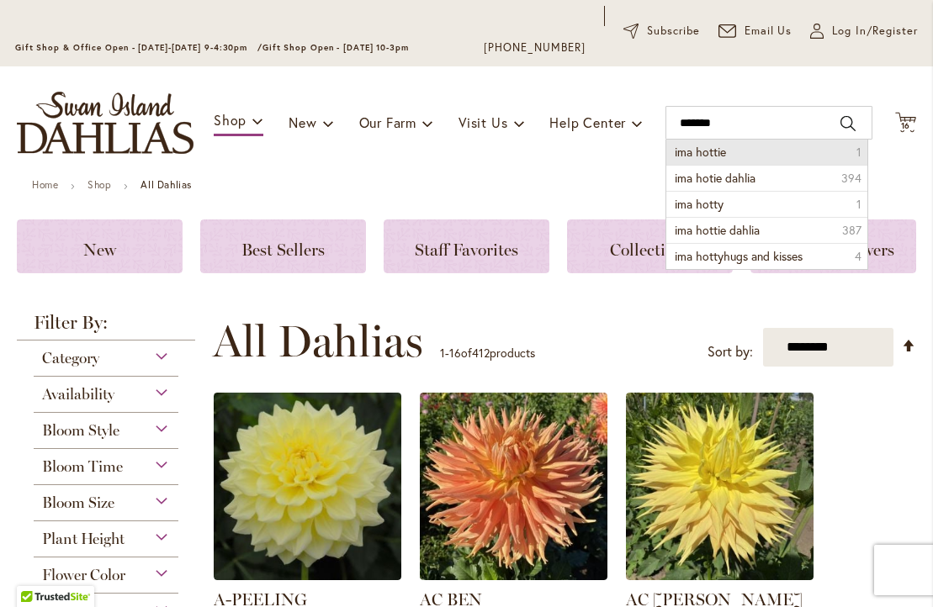
click at [679, 147] on span "ima hottie" at bounding box center [699, 152] width 51 height 16
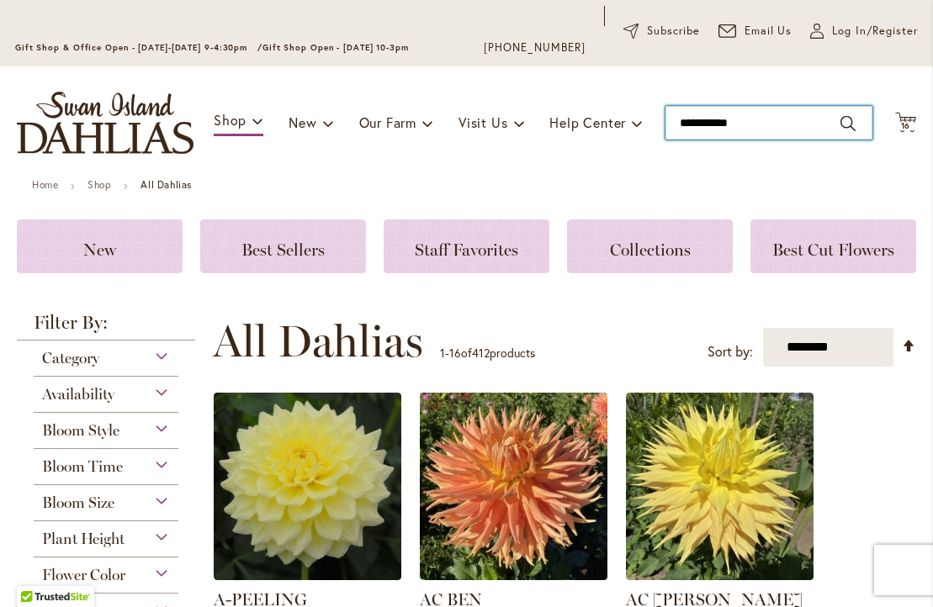
type input "**********"
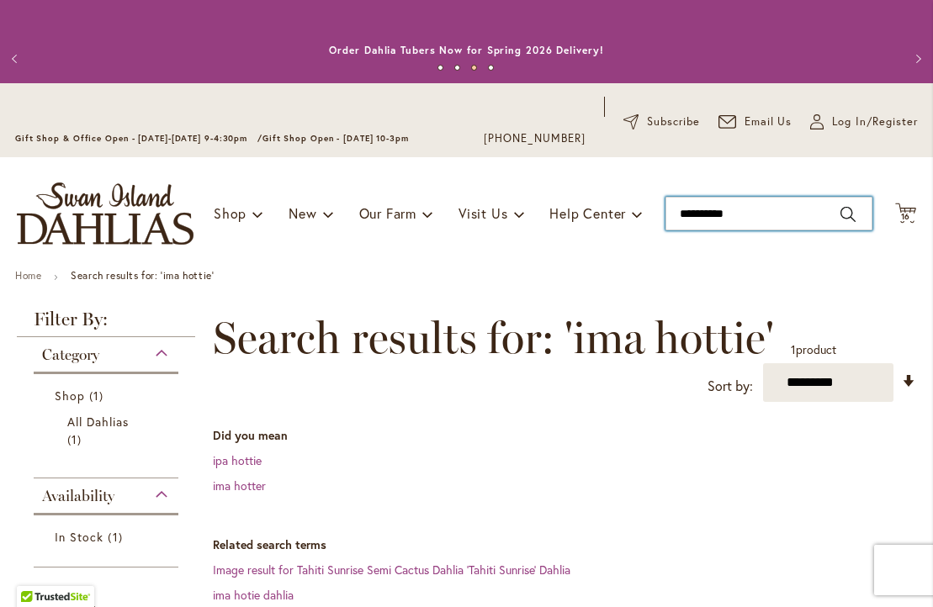
drag, startPoint x: 743, startPoint y: 214, endPoint x: 663, endPoint y: 214, distance: 79.9
click at [663, 214] on div "Toggle Nav Shop Dahlia Tubers Collections Fresh Cut Dahlias Gardening Supplies …" at bounding box center [466, 213] width 933 height 113
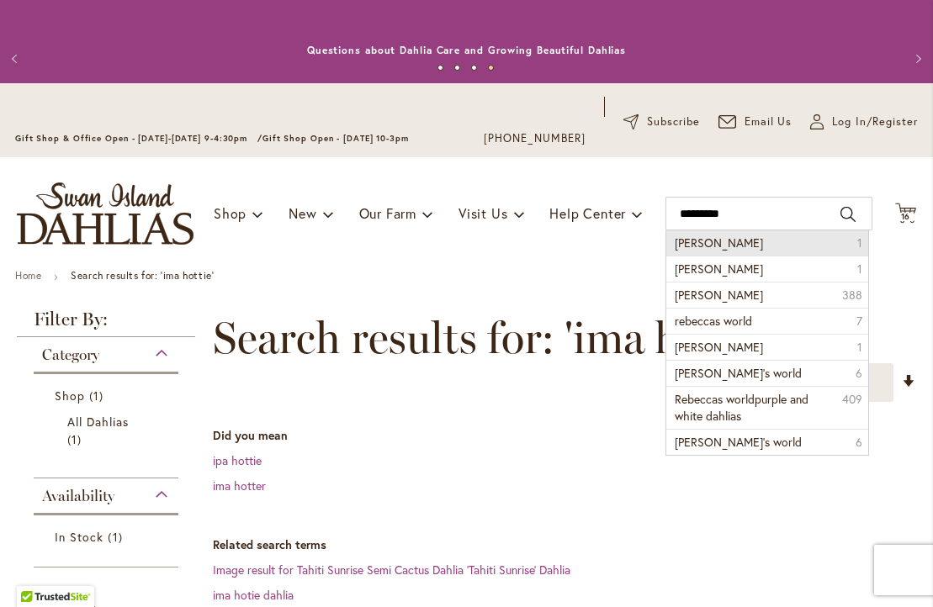
click at [718, 242] on span "[PERSON_NAME]" at bounding box center [718, 243] width 88 height 16
type input "**********"
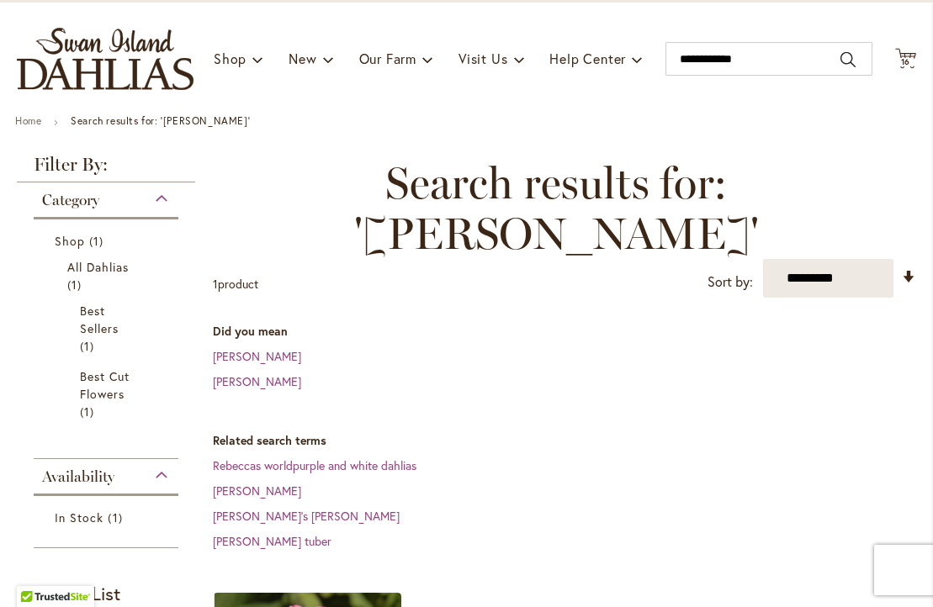
scroll to position [109, 0]
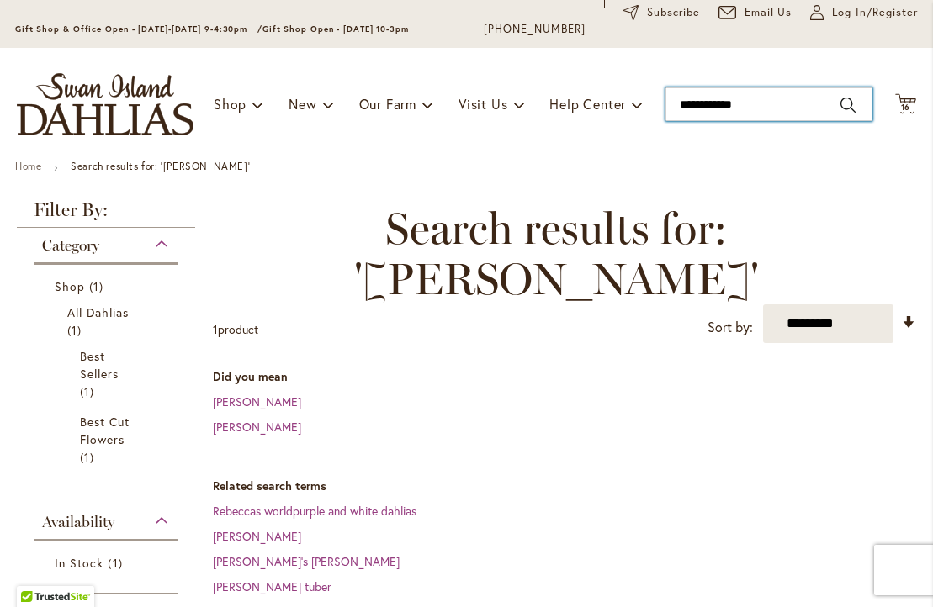
drag, startPoint x: 755, startPoint y: 101, endPoint x: 684, endPoint y: 110, distance: 72.1
click at [684, 110] on input "**********" at bounding box center [768, 104] width 207 height 34
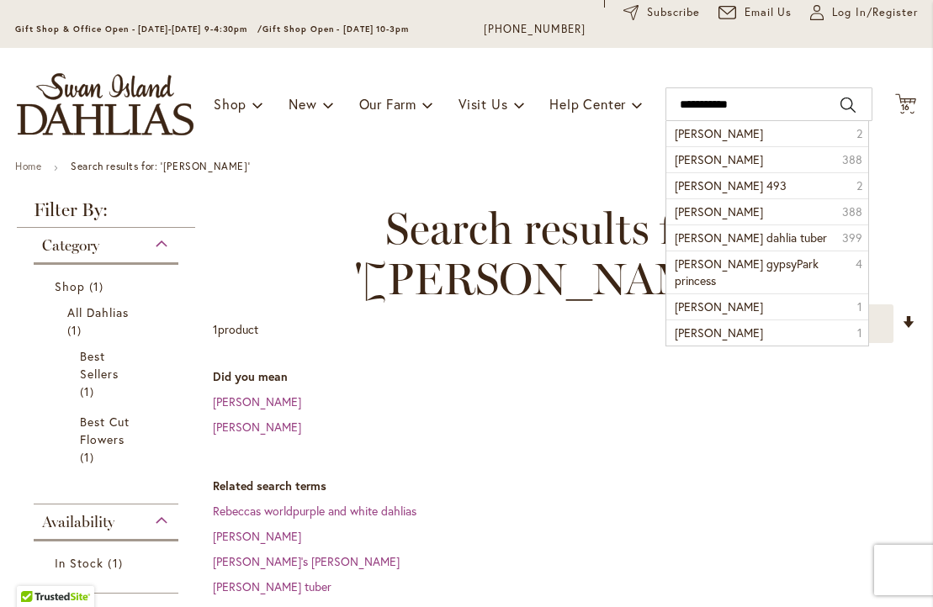
click at [705, 130] on span "Herbert smith" at bounding box center [718, 133] width 88 height 16
type input "**********"
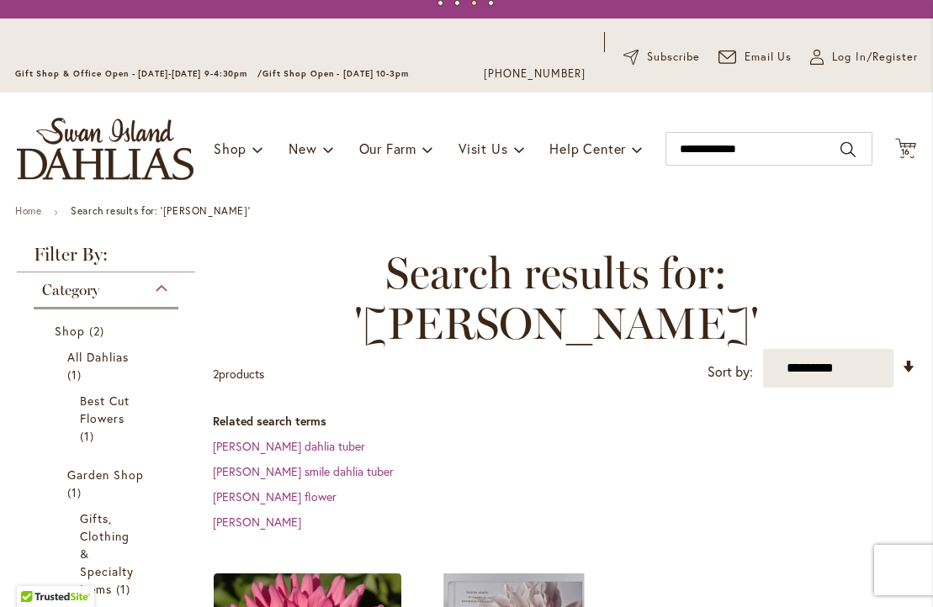
scroll to position [63, 0]
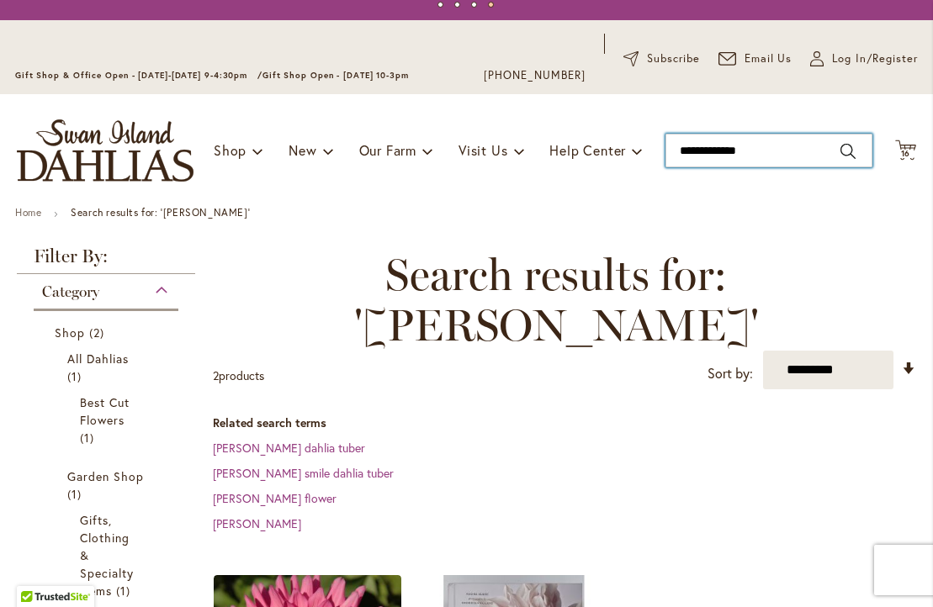
drag, startPoint x: 764, startPoint y: 149, endPoint x: 658, endPoint y: 151, distance: 105.1
click at [658, 151] on div "Toggle Nav Shop Dahlia Tubers Collections Fresh Cut Dahlias Gardening Supplies …" at bounding box center [466, 150] width 933 height 113
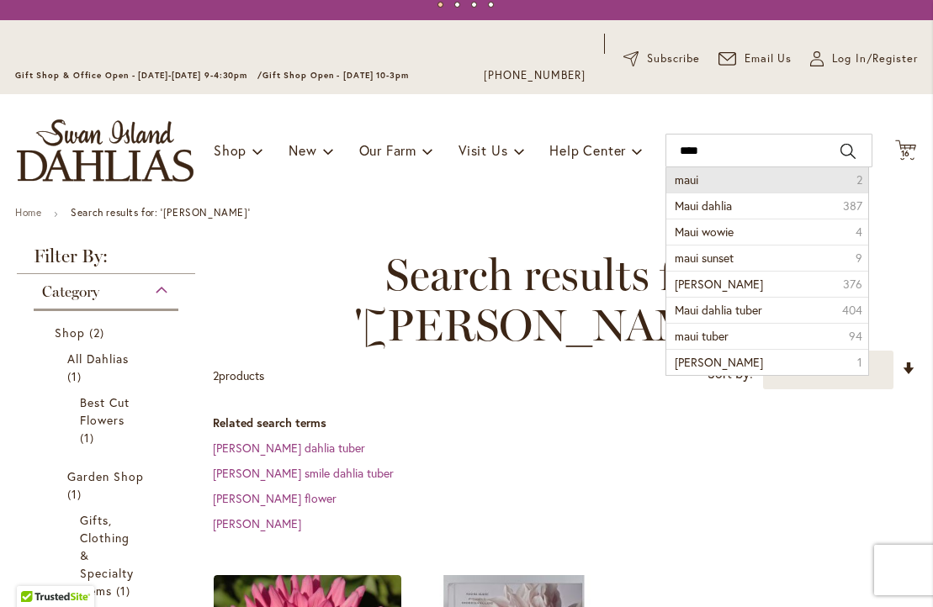
click at [691, 177] on span "maui" at bounding box center [686, 180] width 24 height 16
type input "****"
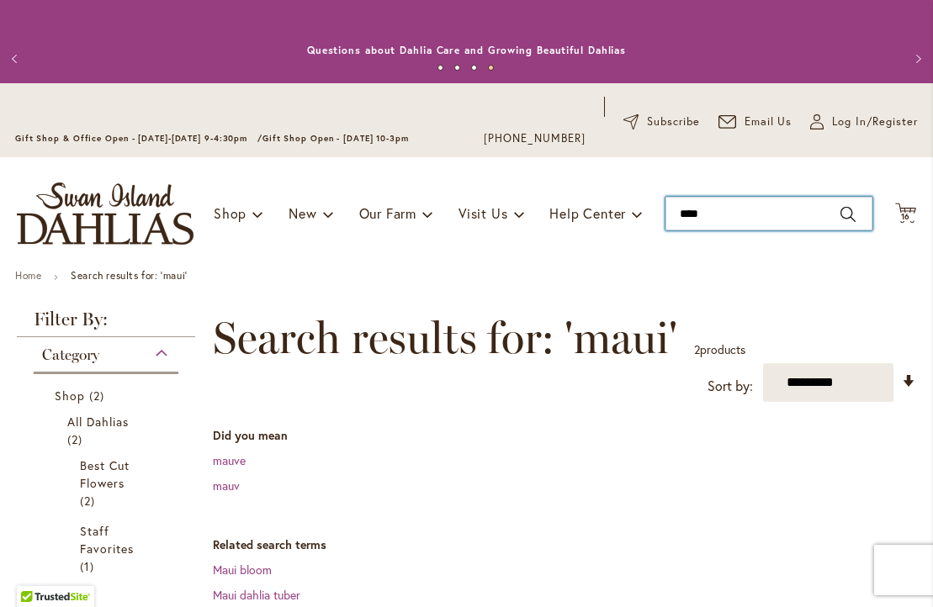
drag, startPoint x: 710, startPoint y: 212, endPoint x: 674, endPoint y: 214, distance: 35.4
click at [674, 214] on input "****" at bounding box center [768, 214] width 207 height 34
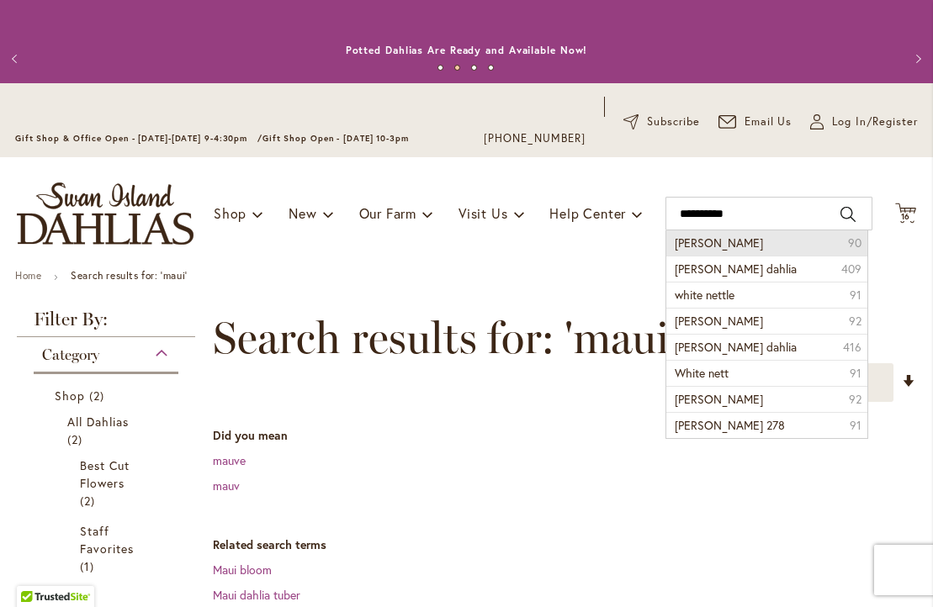
click at [703, 241] on span "white nettie" at bounding box center [718, 243] width 88 height 16
type input "**********"
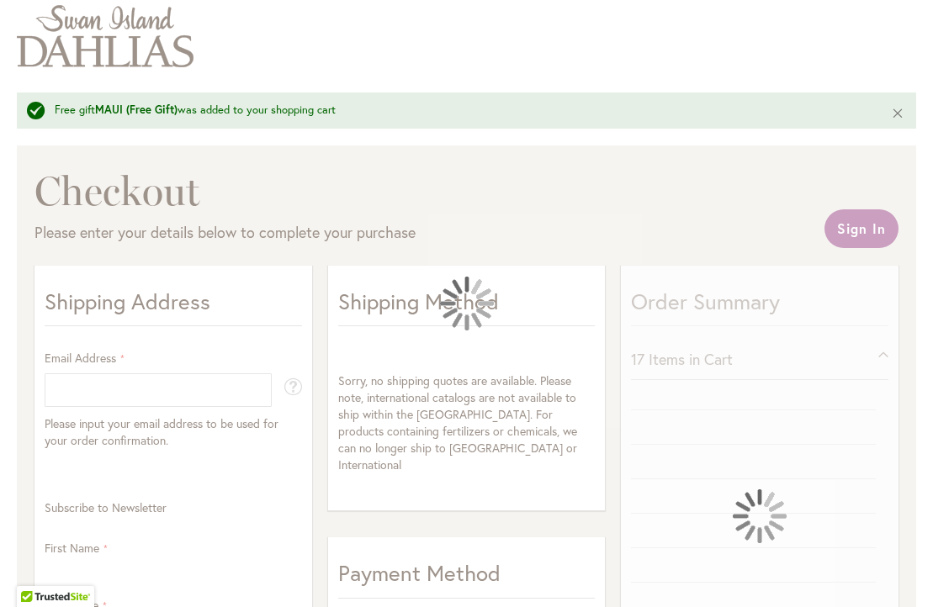
scroll to position [3, 0]
select select "**"
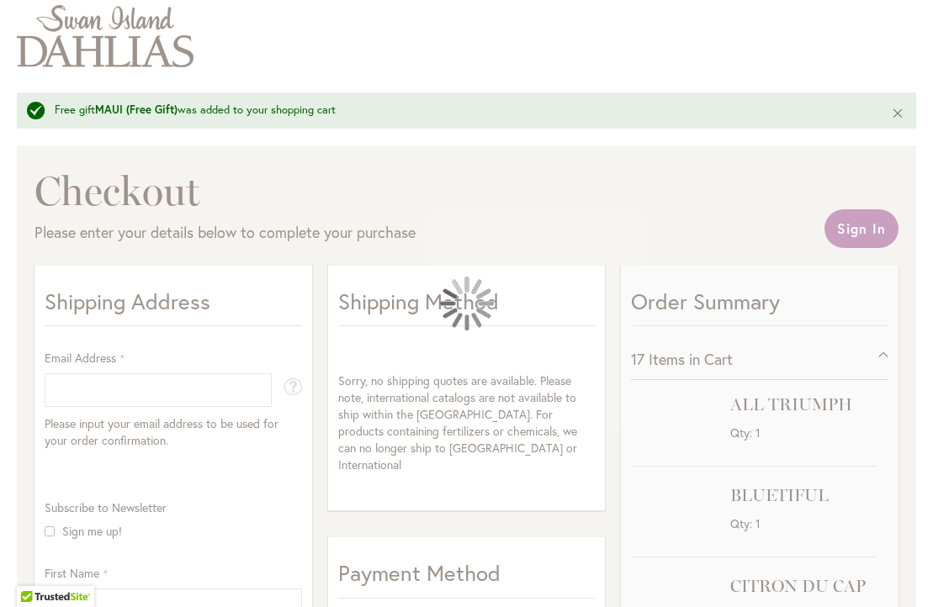
scroll to position [0, 0]
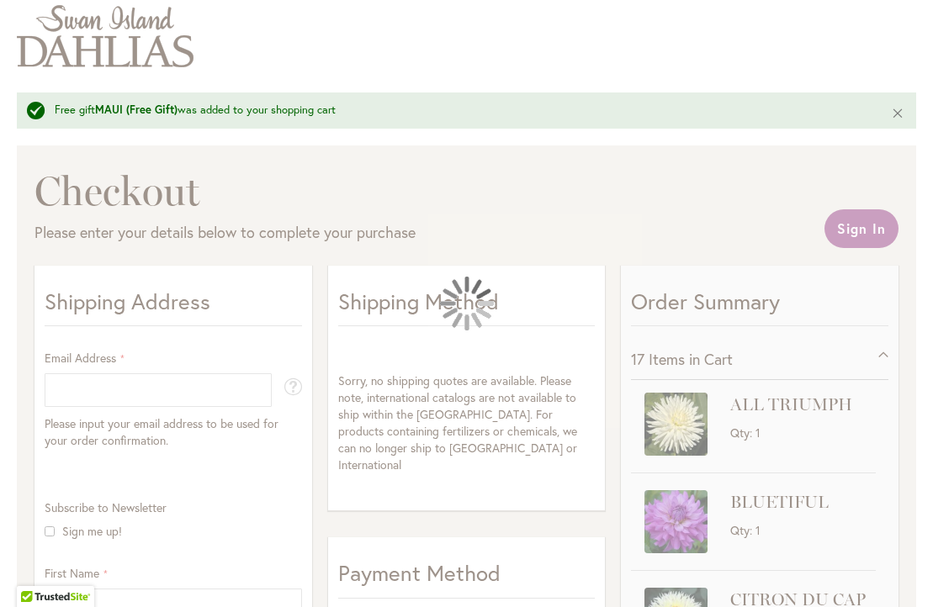
click at [67, 393] on div at bounding box center [466, 303] width 933 height 607
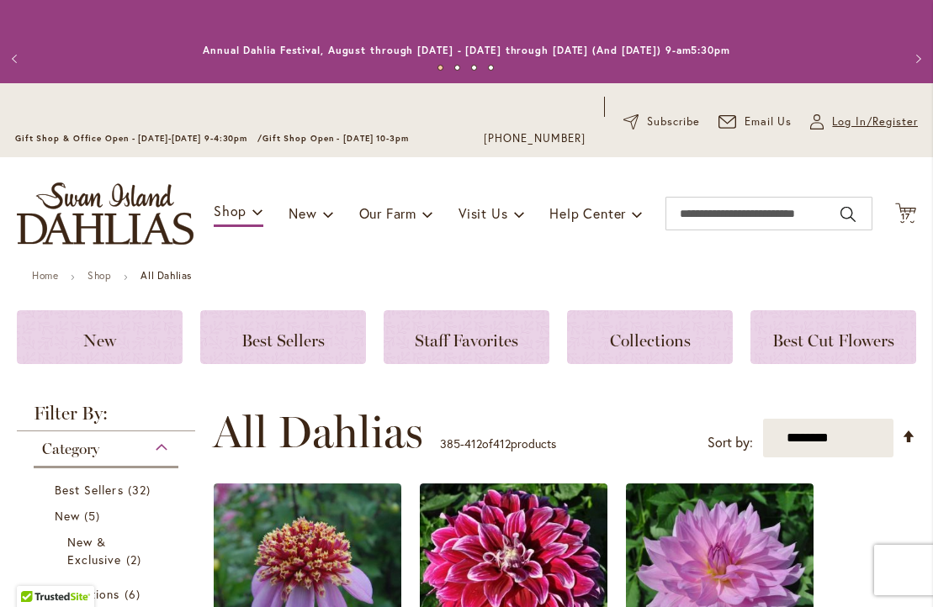
click at [843, 122] on span "Log In/Register" at bounding box center [875, 122] width 86 height 17
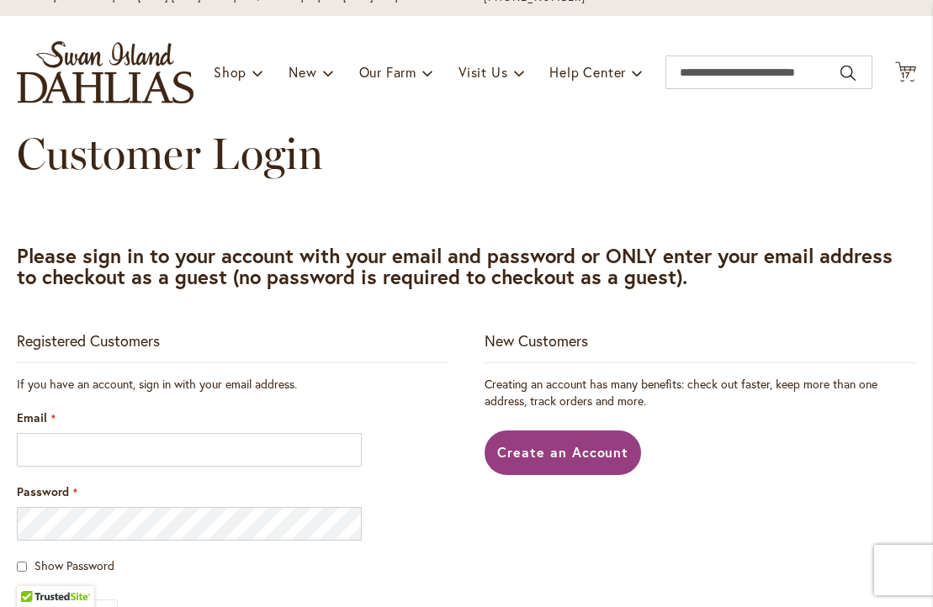
scroll to position [146, 0]
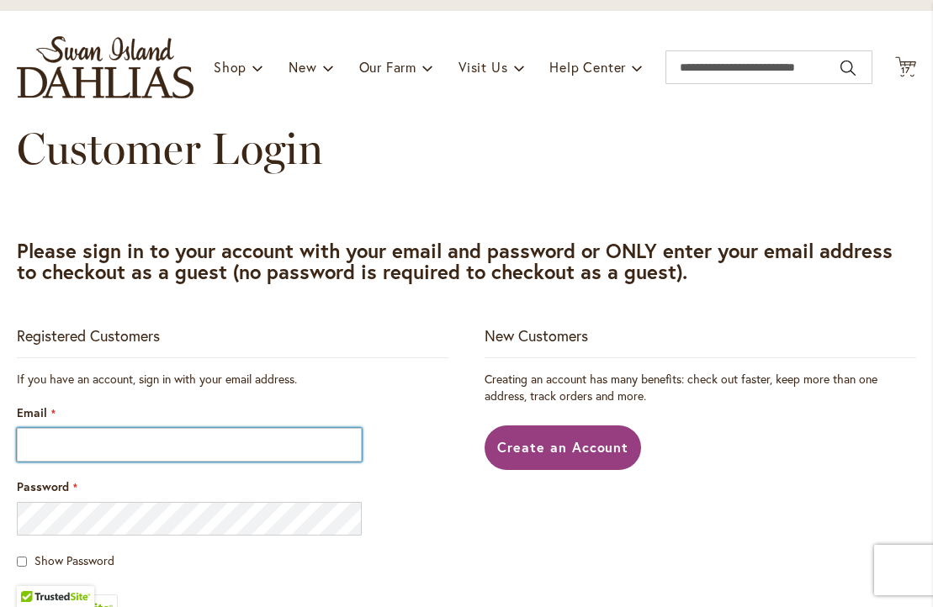
click at [41, 440] on input "Email" at bounding box center [189, 445] width 345 height 34
type input "*"
type input "**********"
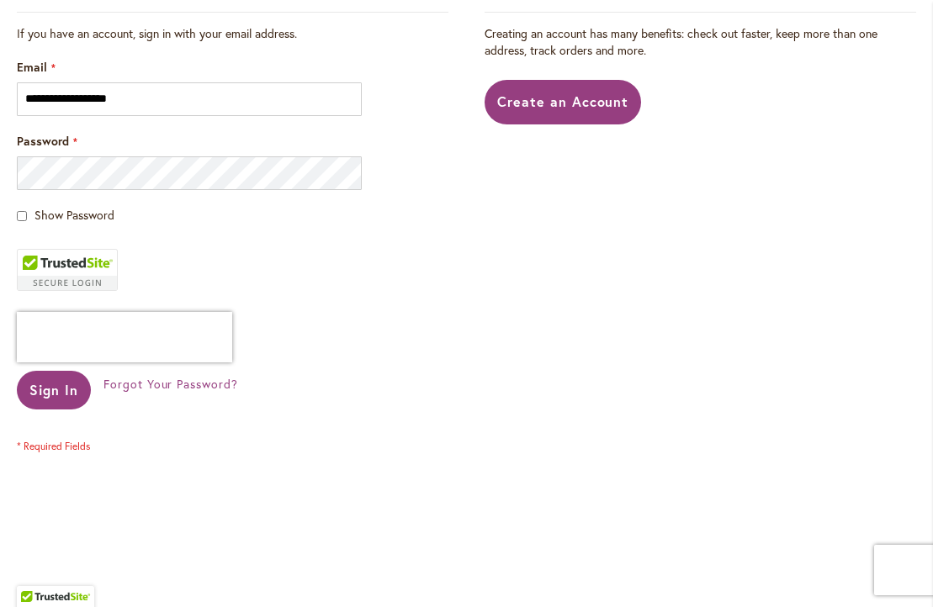
scroll to position [512, 0]
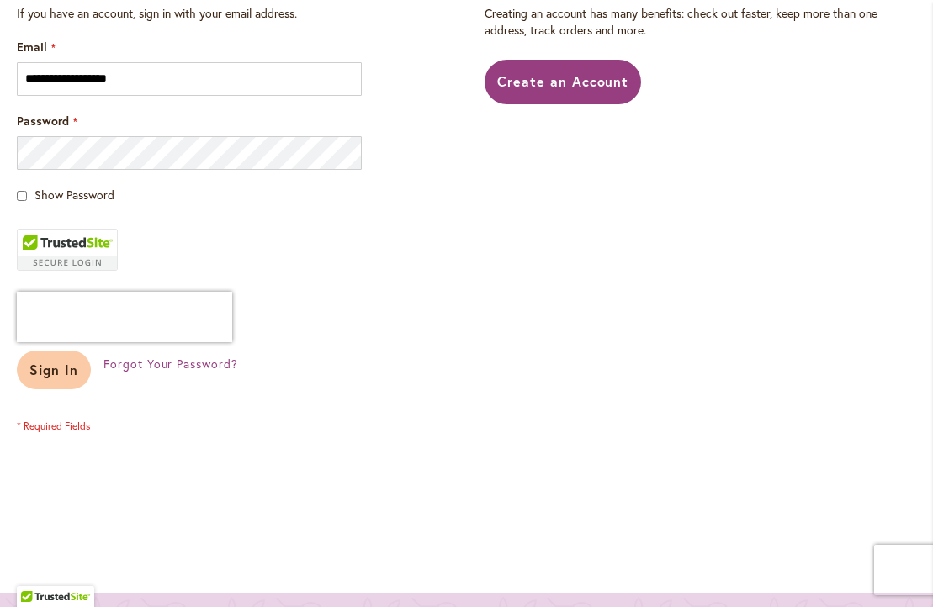
click at [57, 373] on span "Sign In" at bounding box center [53, 370] width 49 height 18
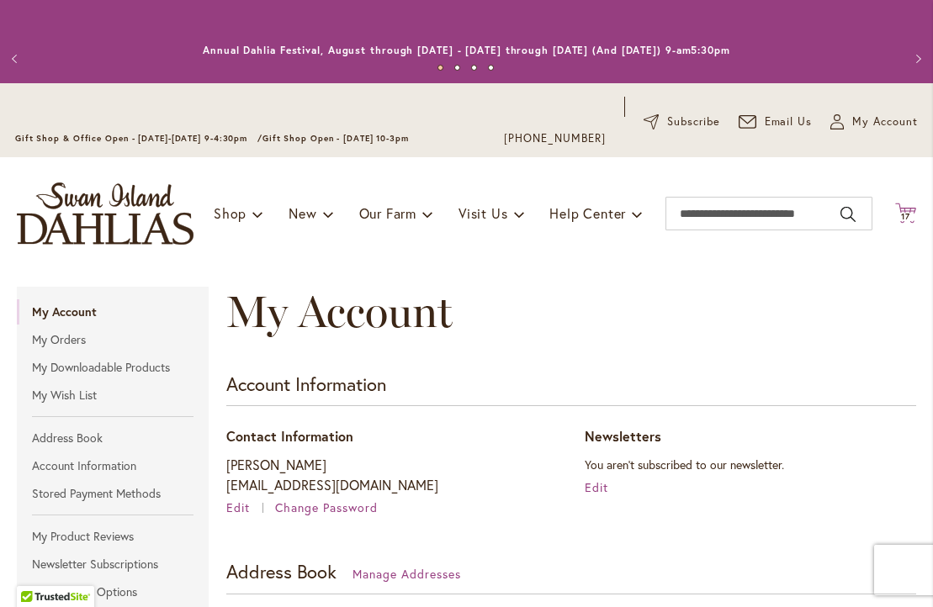
click at [906, 207] on icon at bounding box center [905, 213] width 21 height 20
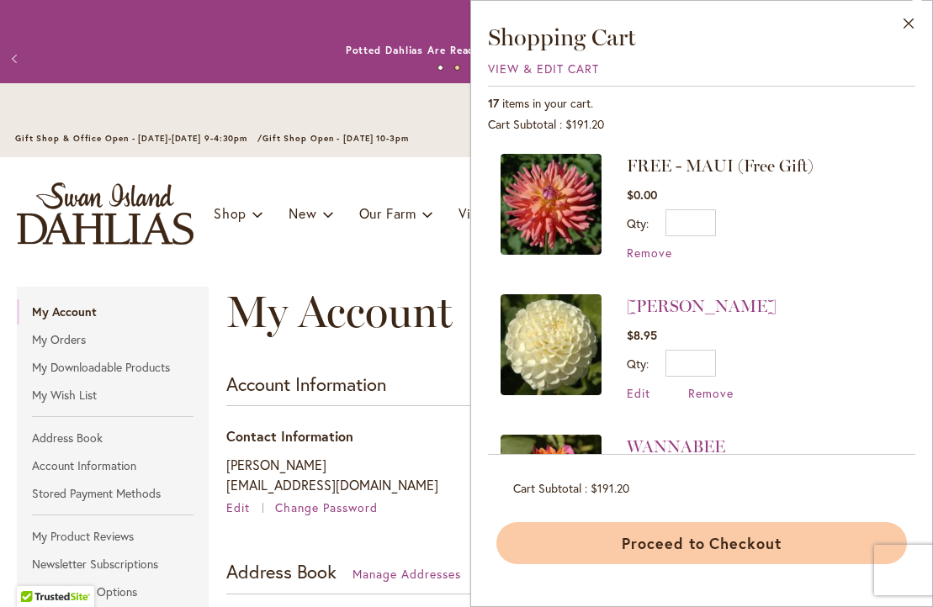
click at [684, 536] on button "Proceed to Checkout" at bounding box center [701, 543] width 410 height 42
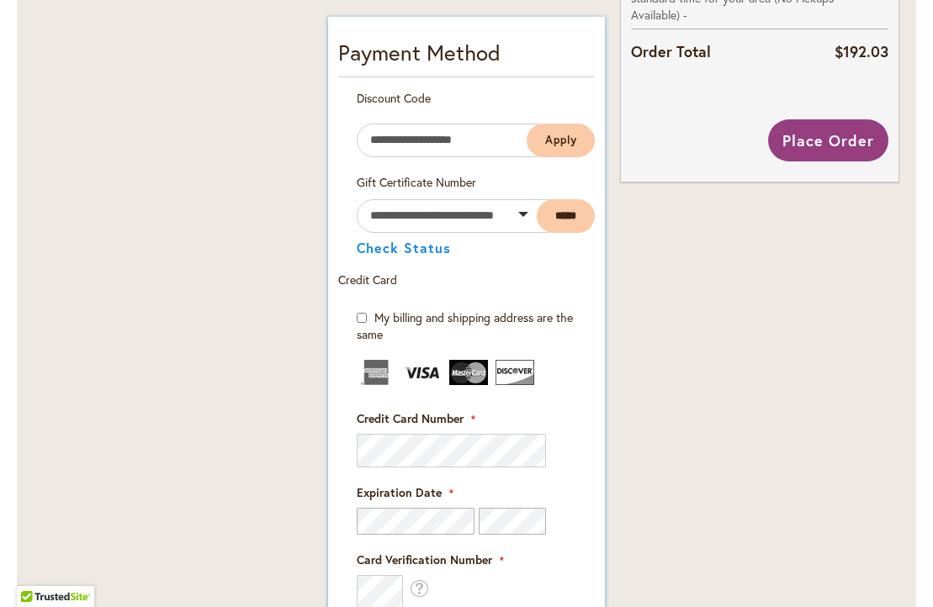
scroll to position [1020, 0]
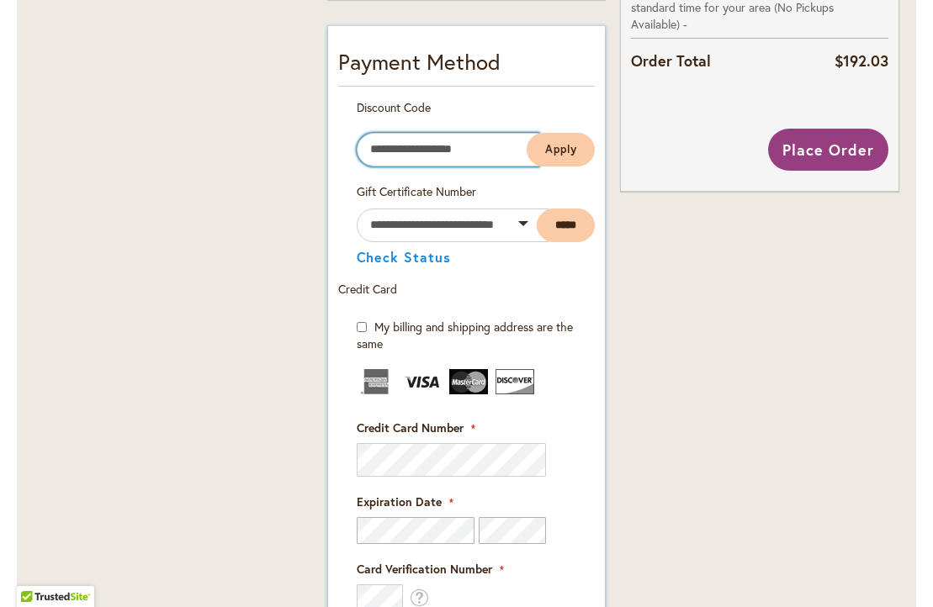
click at [376, 149] on input "Enter discount code" at bounding box center [448, 150] width 182 height 34
paste input "**********"
type input "**********"
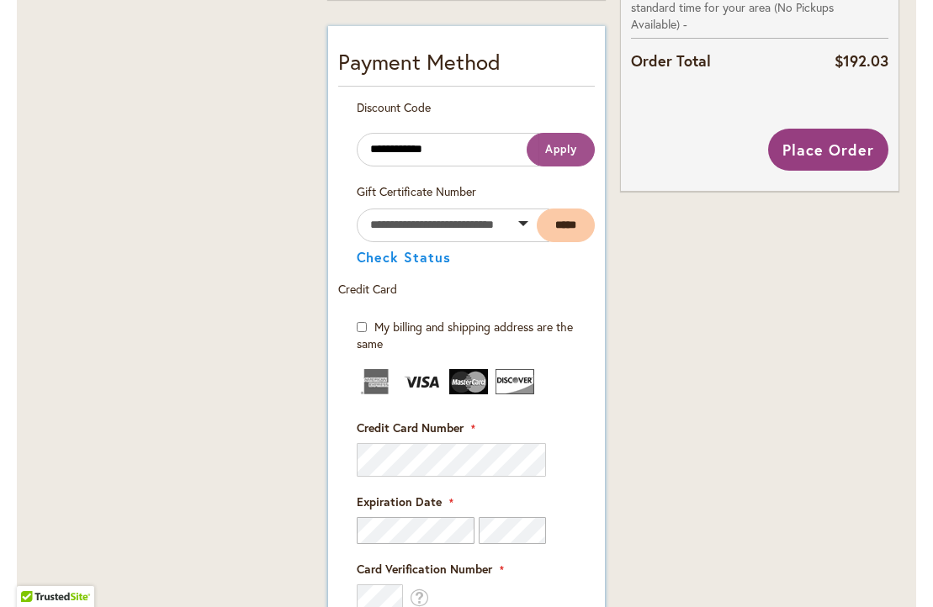
click at [554, 143] on span "Apply" at bounding box center [561, 149] width 32 height 14
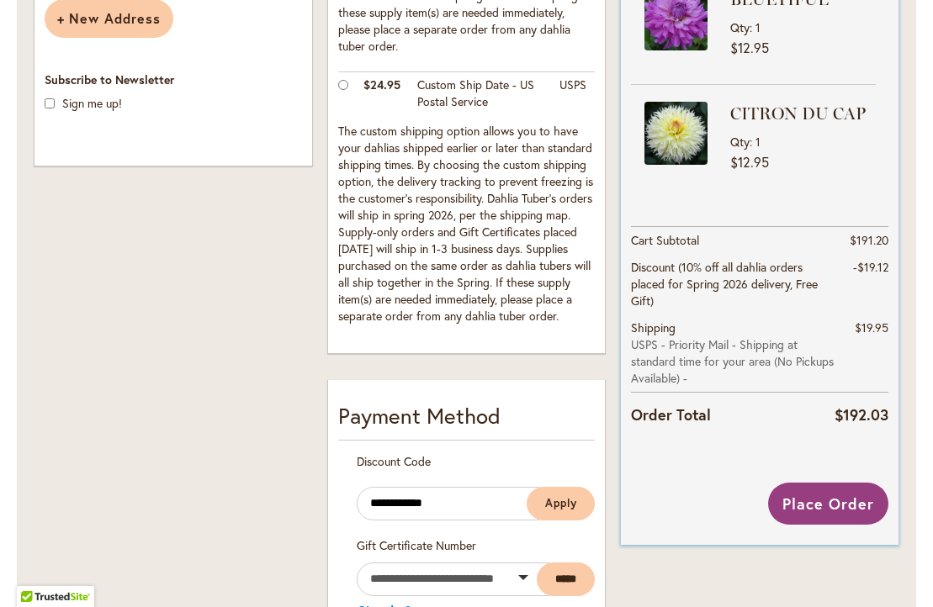
scroll to position [674, 0]
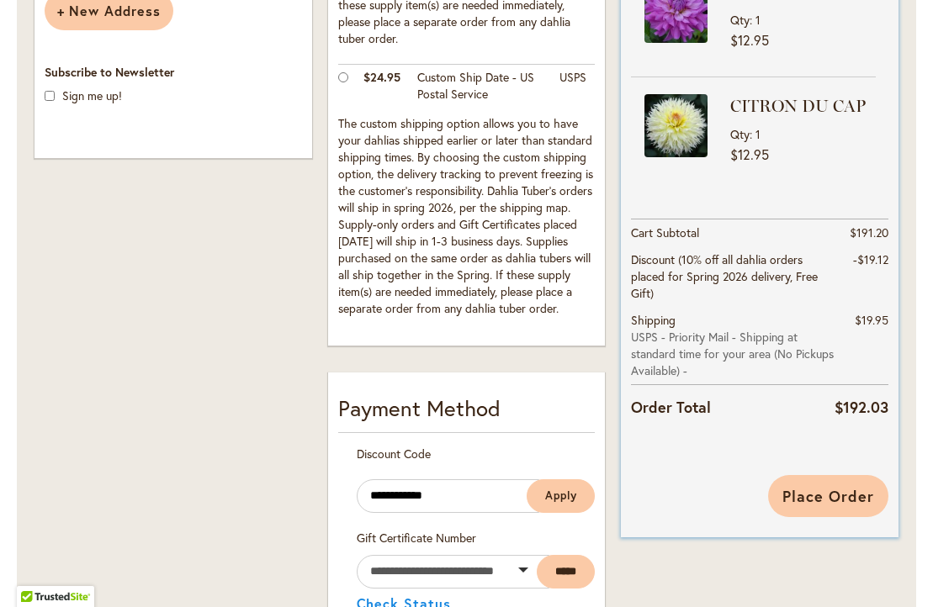
click at [817, 492] on span "Place Order" at bounding box center [828, 496] width 92 height 20
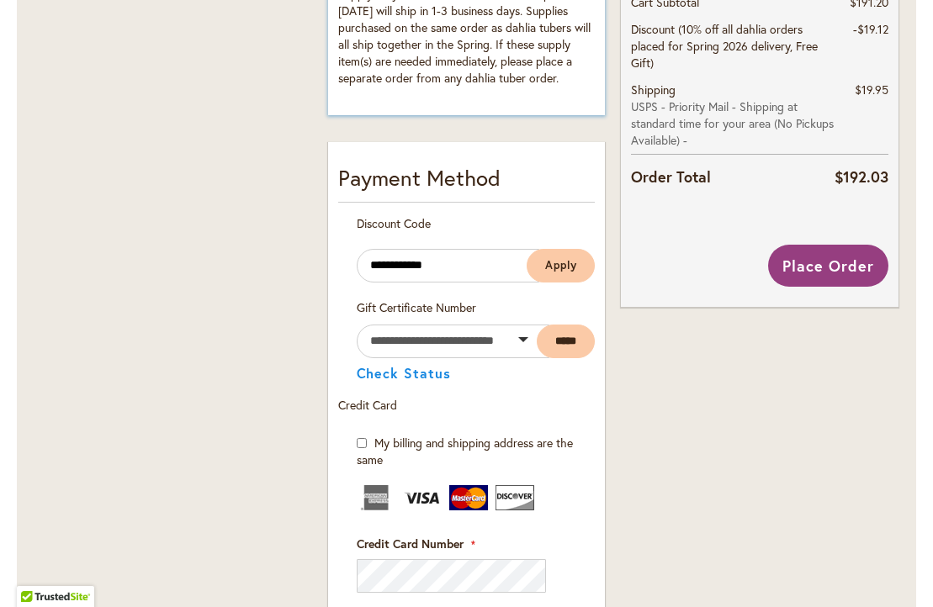
scroll to position [917, 0]
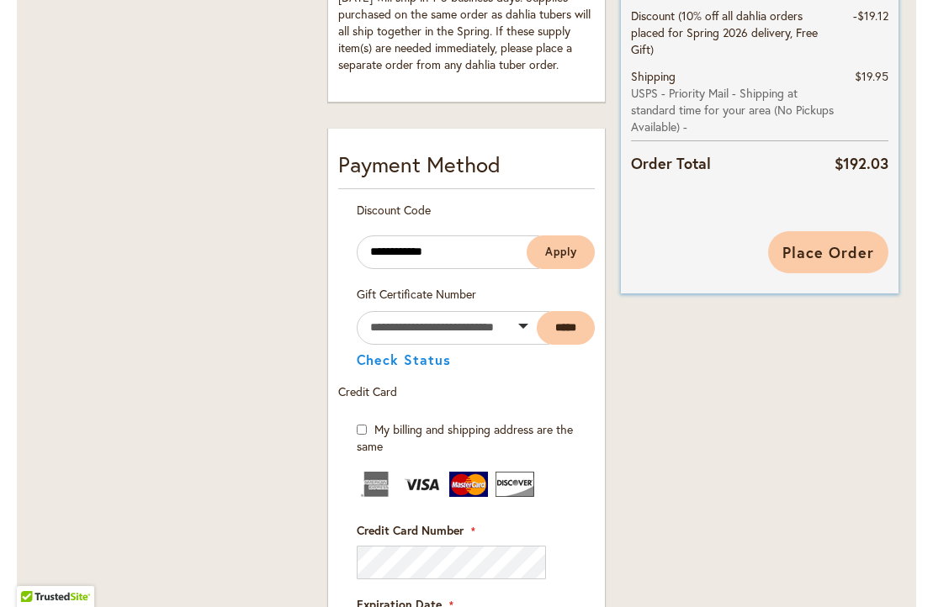
click at [812, 242] on span "Place Order" at bounding box center [828, 252] width 92 height 20
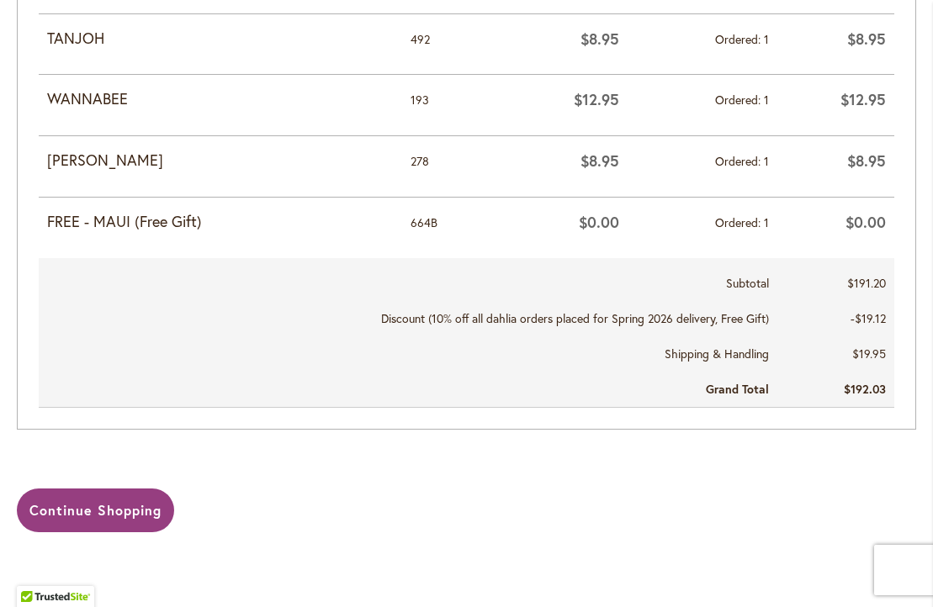
scroll to position [1614, 0]
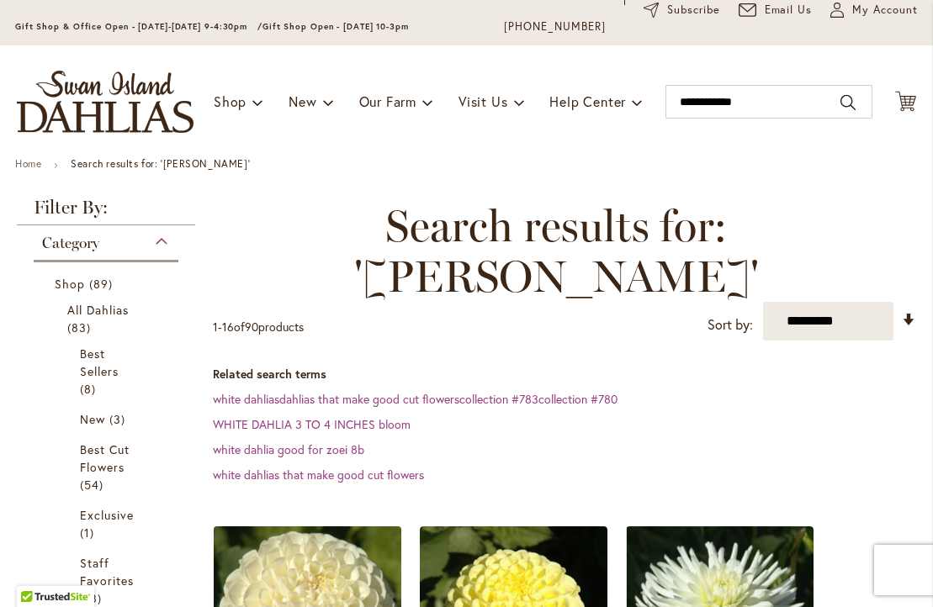
scroll to position [148, 0]
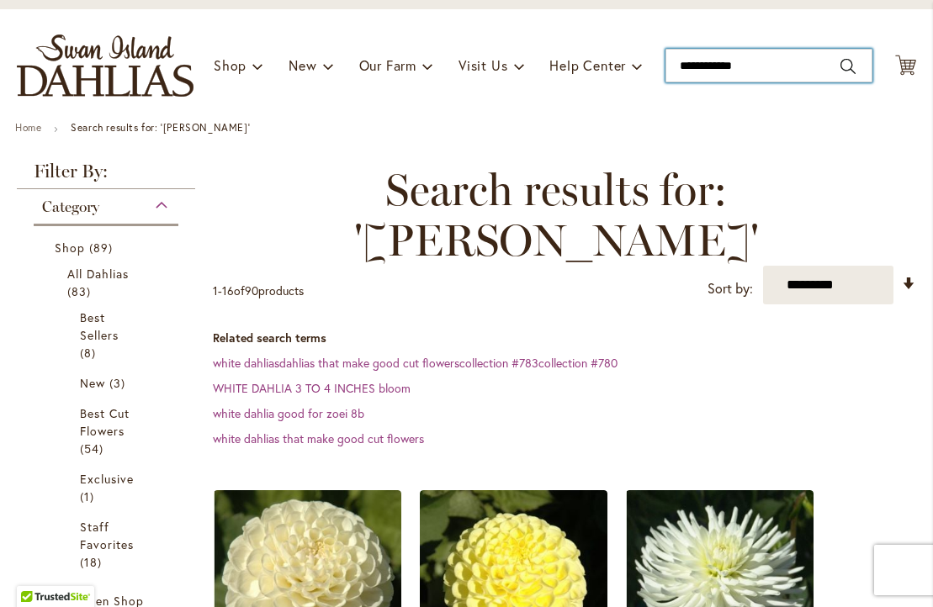
drag, startPoint x: 753, startPoint y: 64, endPoint x: 661, endPoint y: 58, distance: 92.7
click at [661, 58] on div "Toggle Nav Shop Dahlia Tubers Collections Fresh Cut Dahlias Gardening Supplies …" at bounding box center [466, 65] width 933 height 113
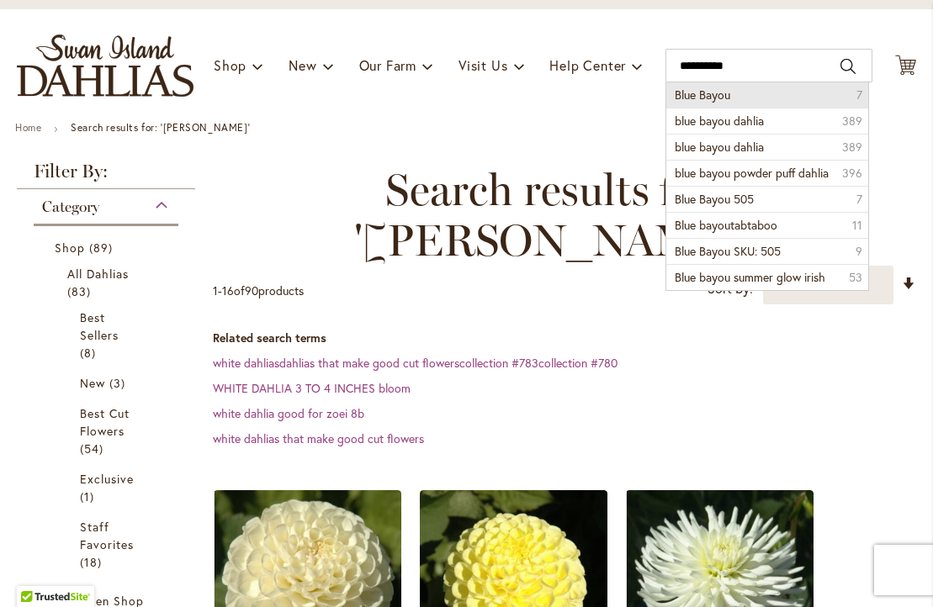
click at [687, 94] on span "Blue Bayou" at bounding box center [702, 95] width 56 height 16
type input "**********"
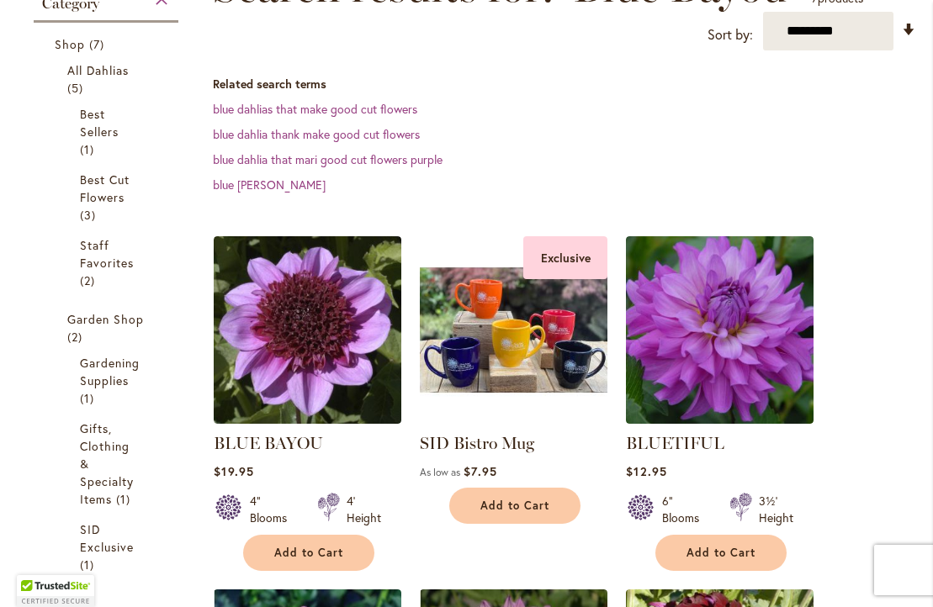
scroll to position [362, 0]
